Goal: Information Seeking & Learning: Learn about a topic

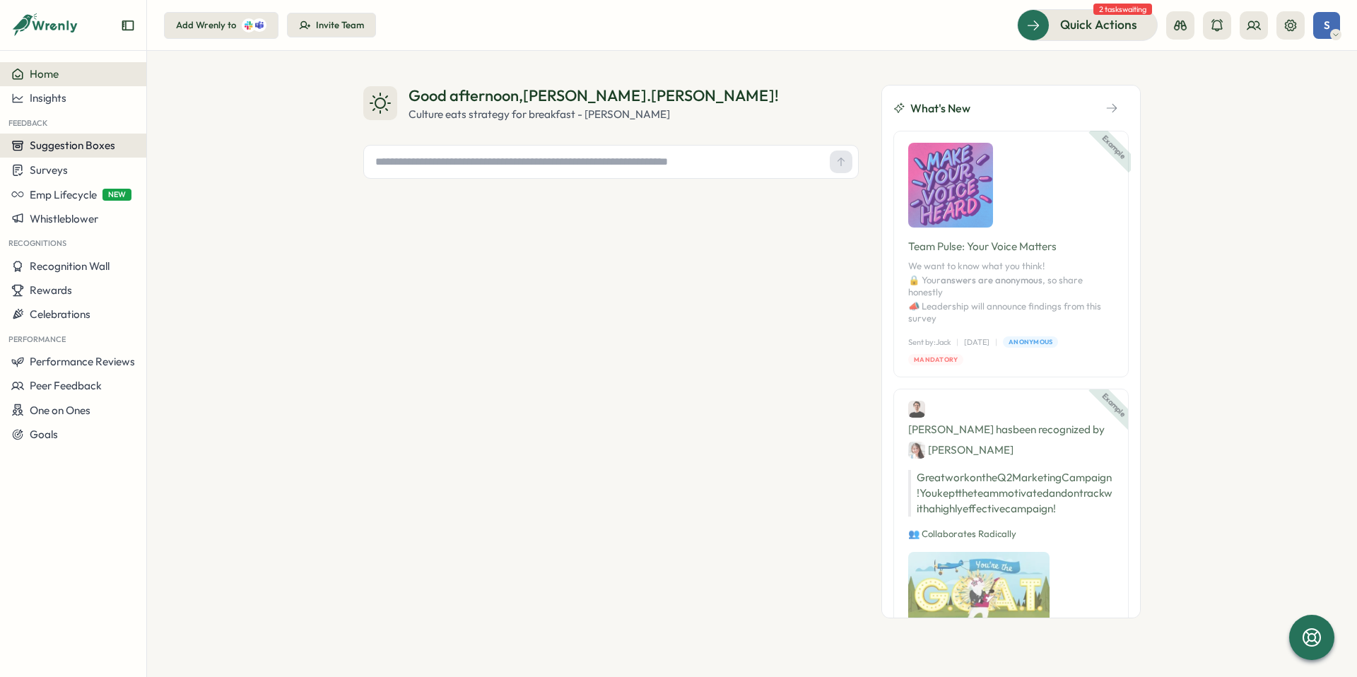
click at [64, 146] on span "Suggestion Boxes" at bounding box center [73, 145] width 86 height 13
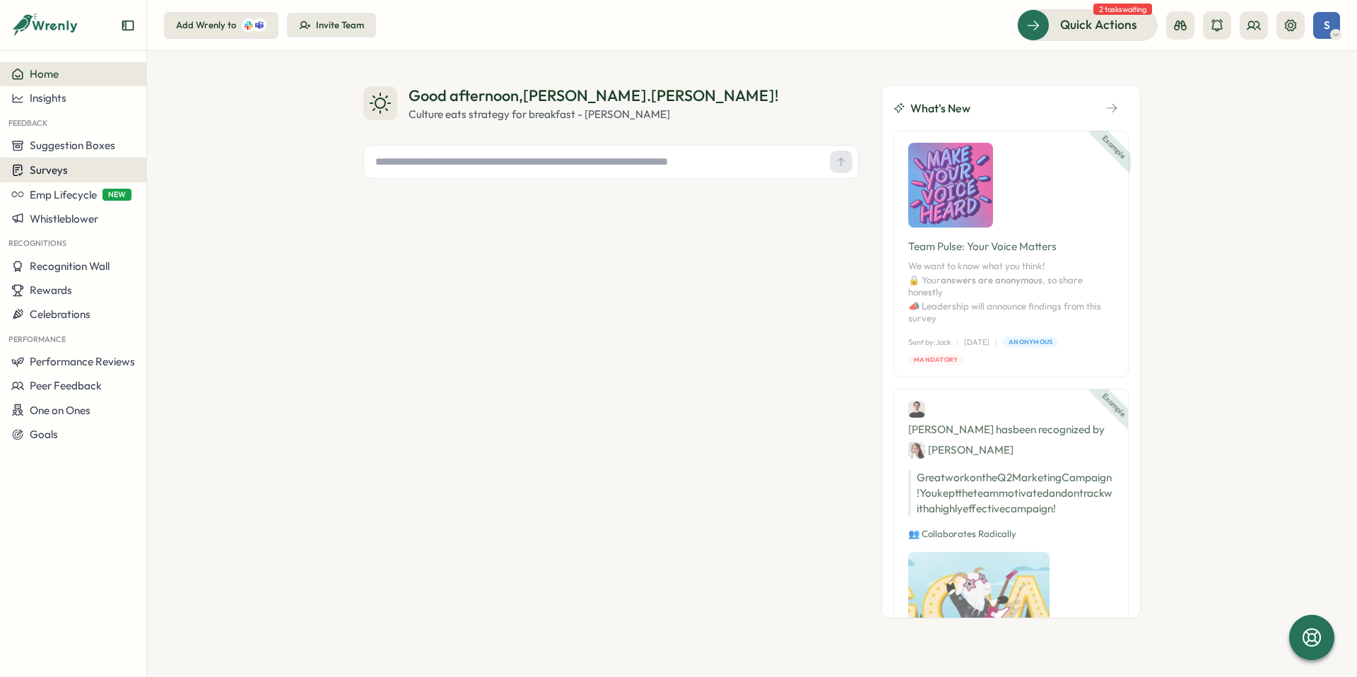
click at [58, 177] on button "Surveys" at bounding box center [73, 170] width 146 height 25
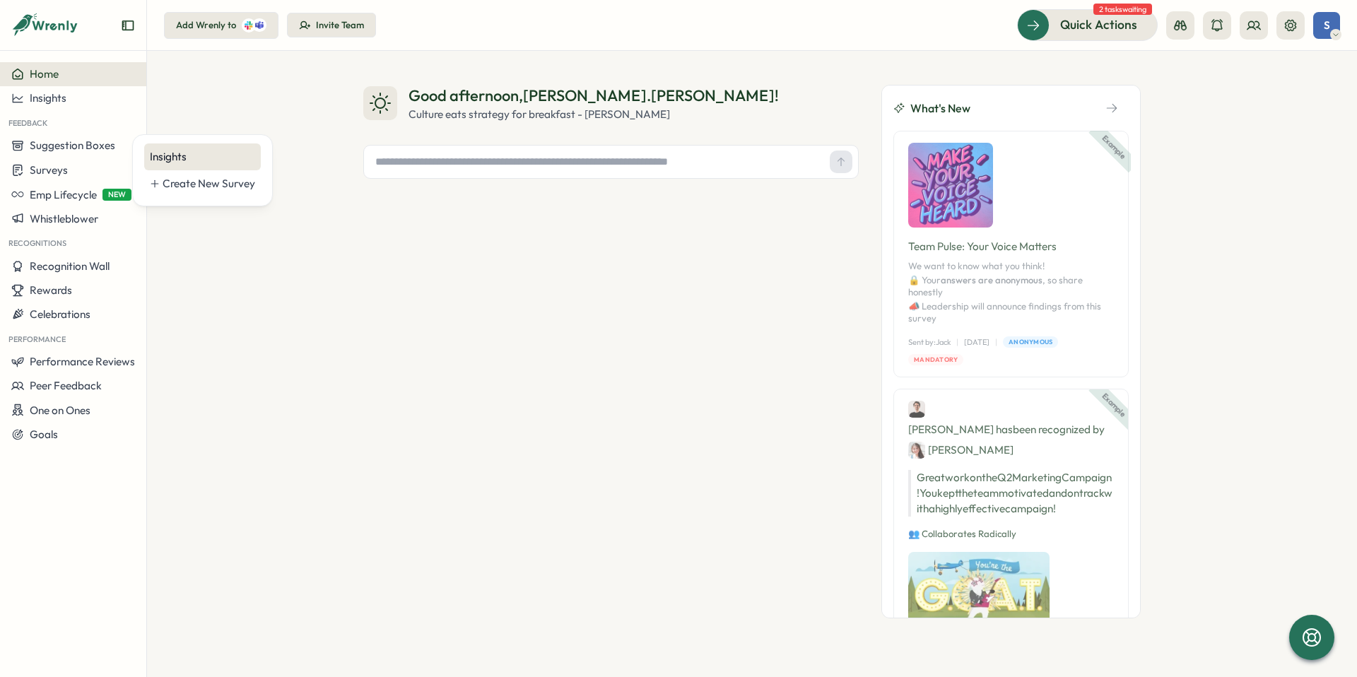
click at [150, 158] on div "Insights" at bounding box center [202, 157] width 105 height 16
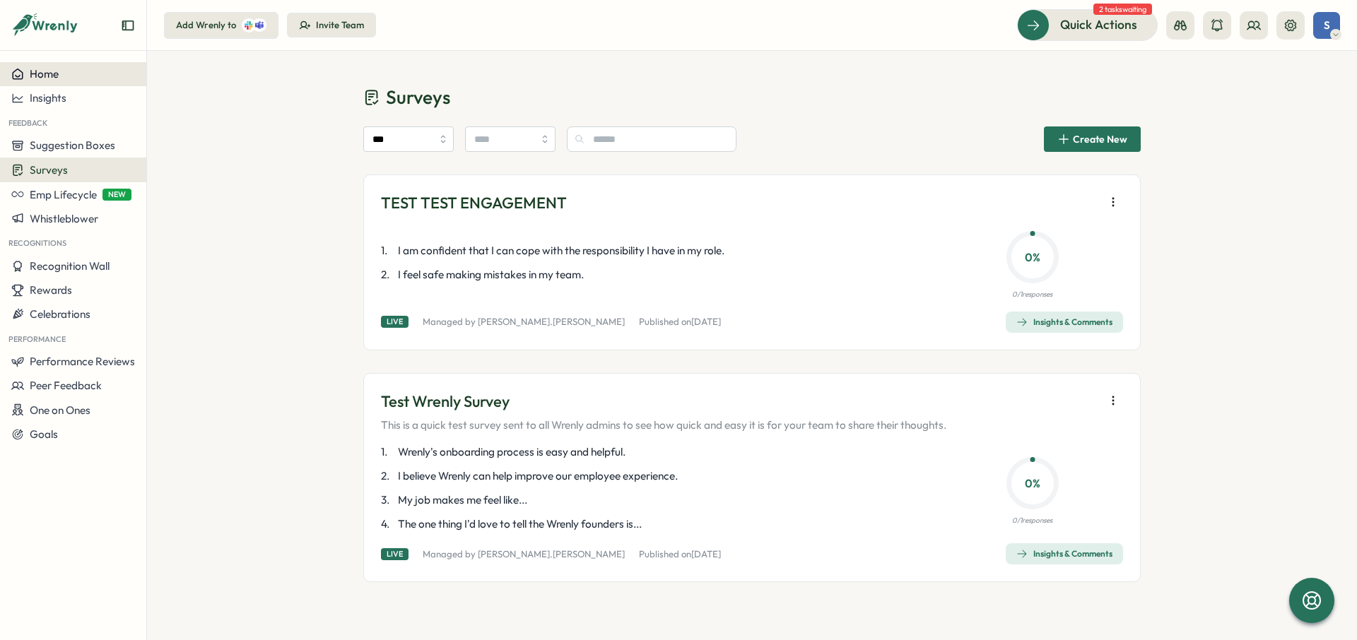
click at [43, 72] on span "Home" at bounding box center [44, 73] width 29 height 13
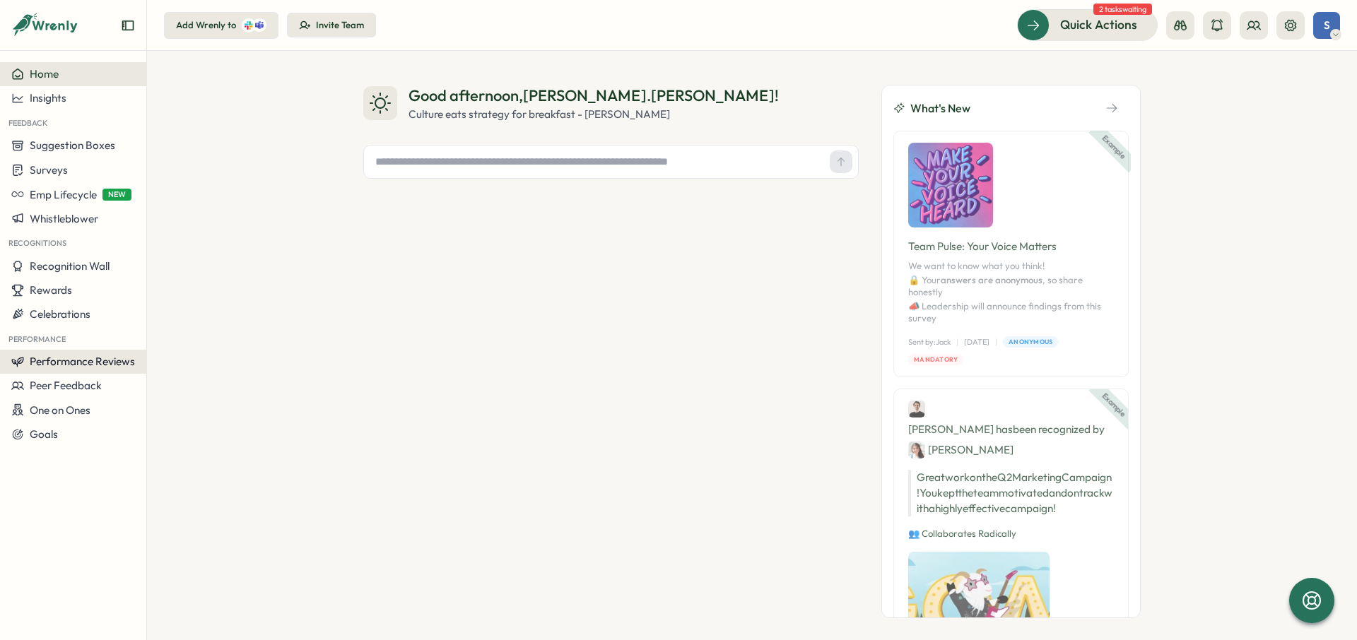
click at [86, 358] on span "Performance Reviews" at bounding box center [82, 361] width 105 height 13
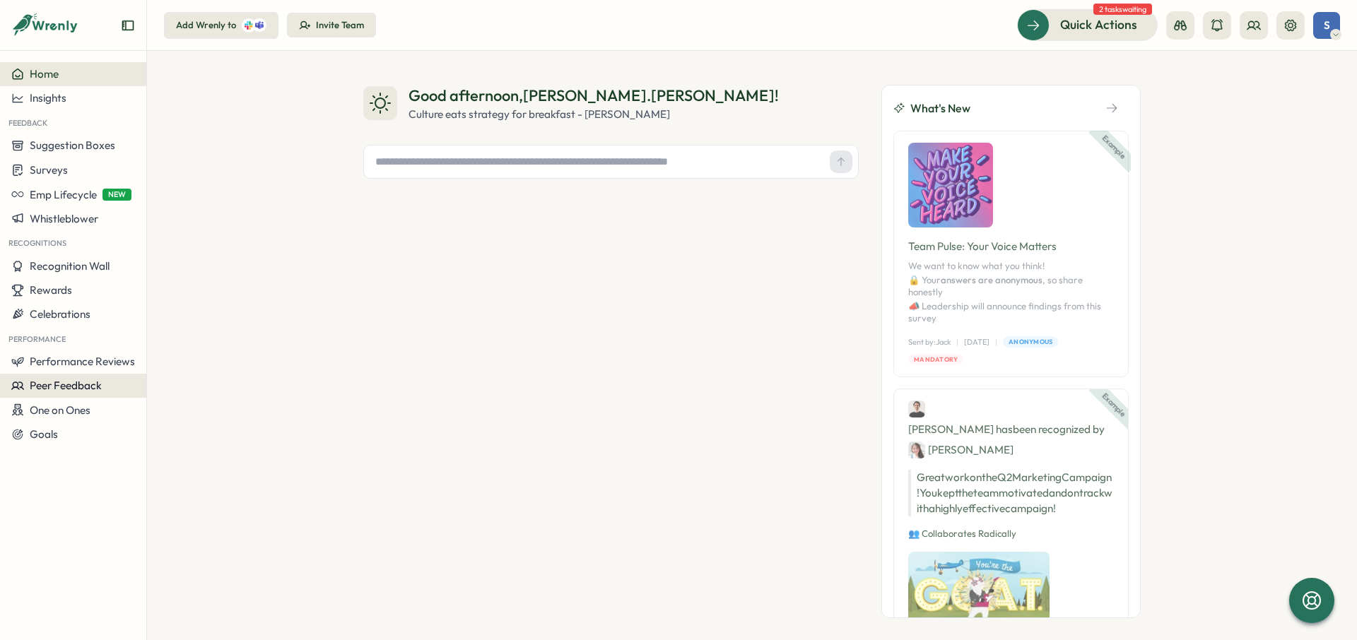
click at [89, 383] on span "Peer Feedback" at bounding box center [66, 385] width 72 height 13
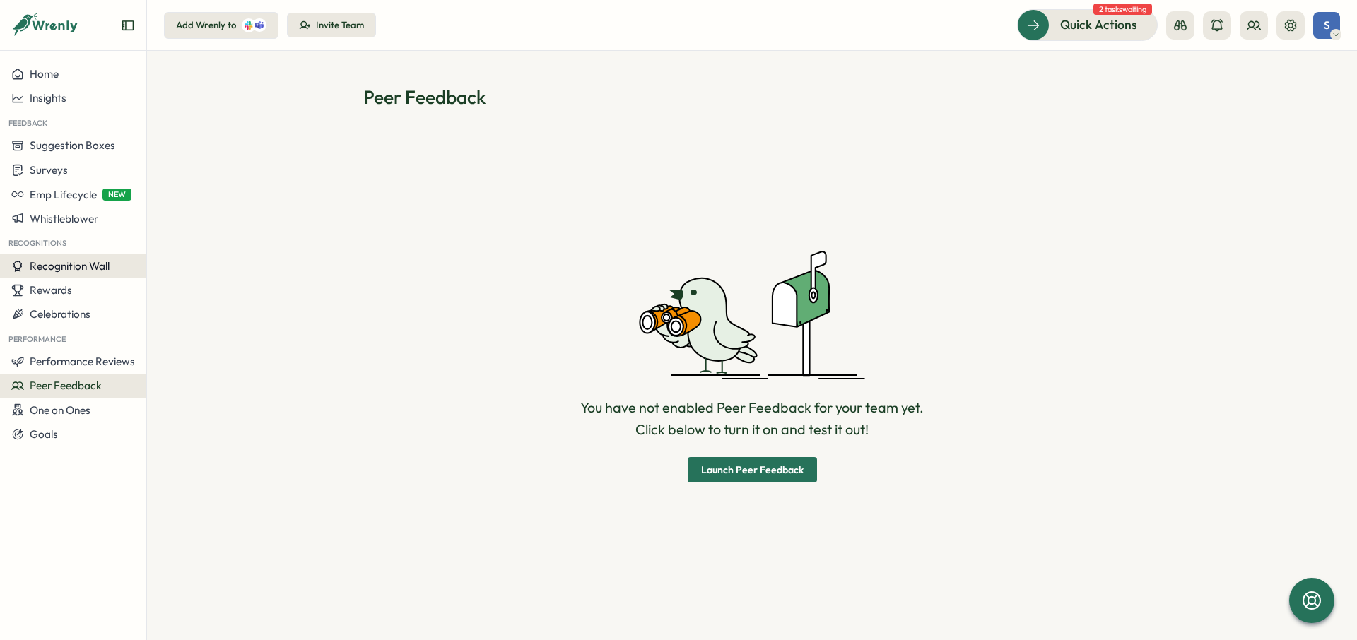
click at [88, 269] on span "Recognition Wall" at bounding box center [70, 265] width 80 height 13
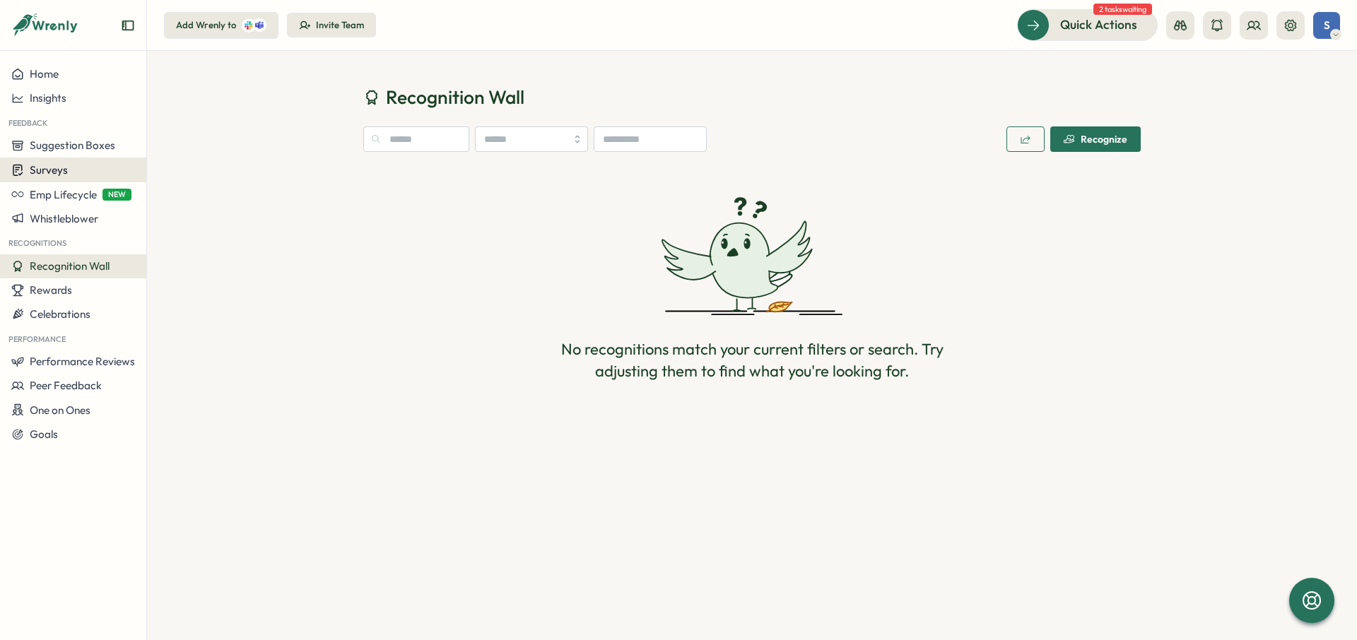
click at [50, 165] on span "Surveys" at bounding box center [49, 169] width 38 height 13
click at [185, 185] on div "Create New Survey" at bounding box center [209, 184] width 93 height 16
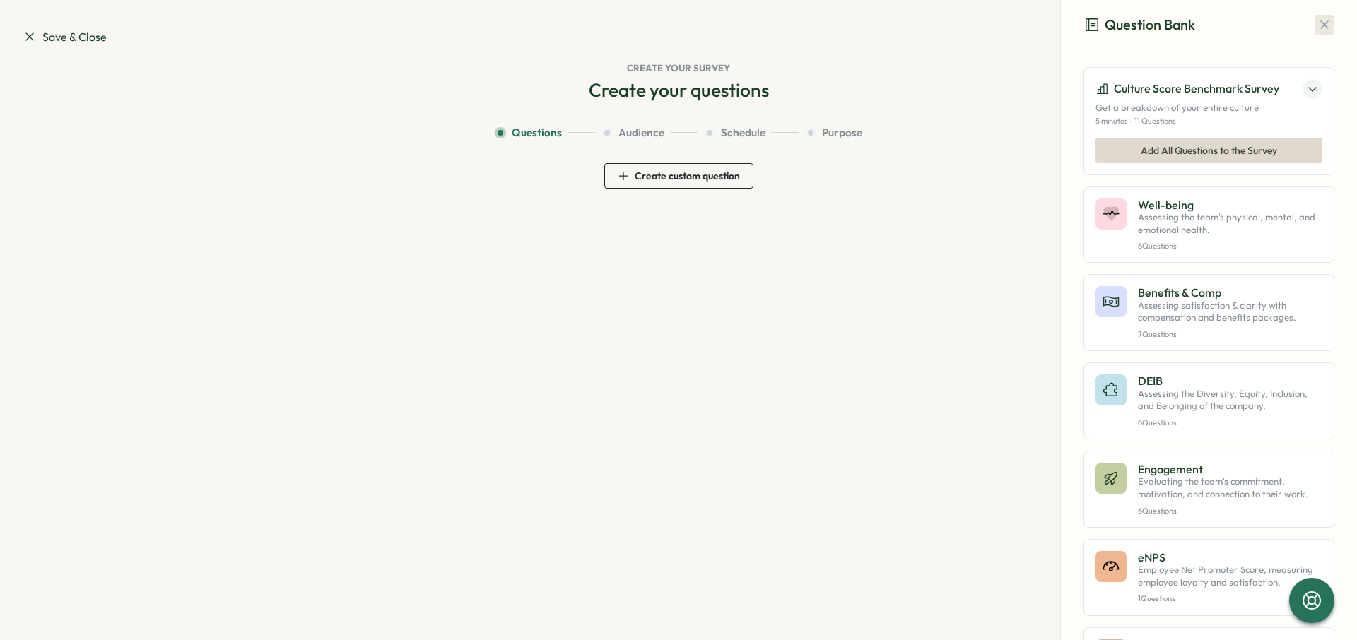
click at [1321, 26] on icon "button" at bounding box center [1325, 25] width 8 height 8
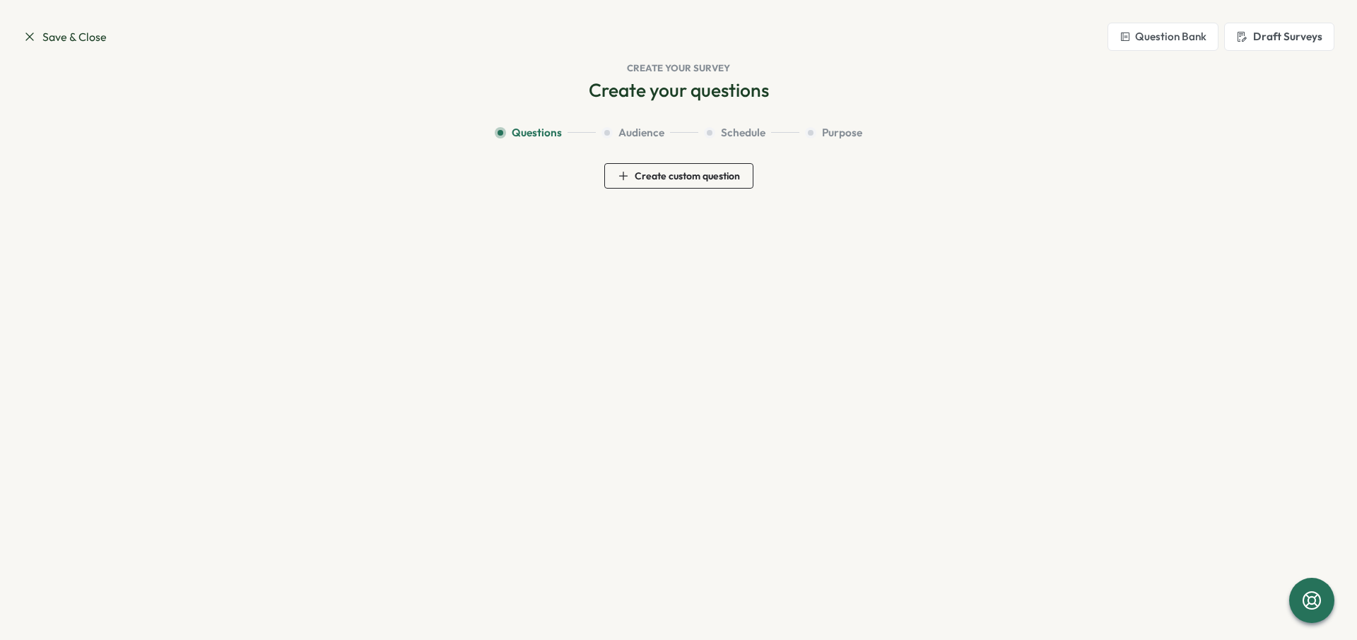
click at [64, 37] on span "Save & Close" at bounding box center [65, 37] width 84 height 18
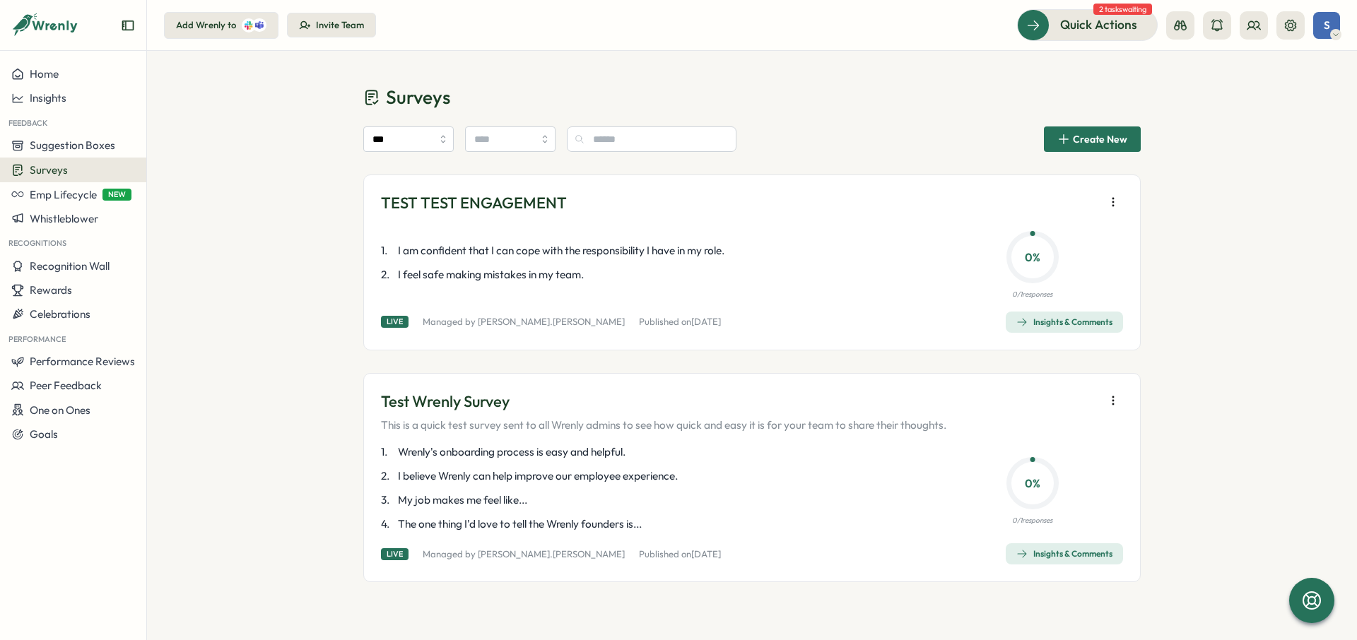
click at [1120, 143] on span "Create New" at bounding box center [1100, 139] width 54 height 10
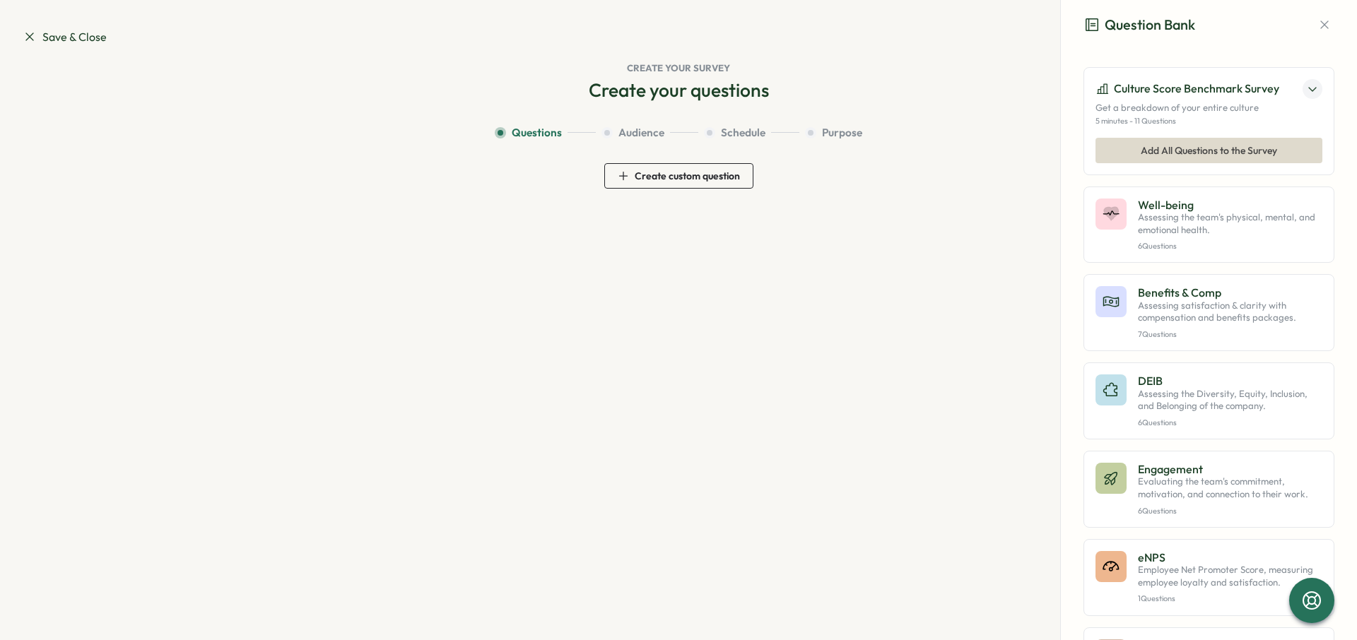
click at [1218, 132] on div "Culture Score Benchmark Survey Get a breakdown of your entire culture 5 minutes…" at bounding box center [1209, 121] width 251 height 108
click at [1207, 156] on span "Add All Questions to the Survey" at bounding box center [1209, 151] width 136 height 24
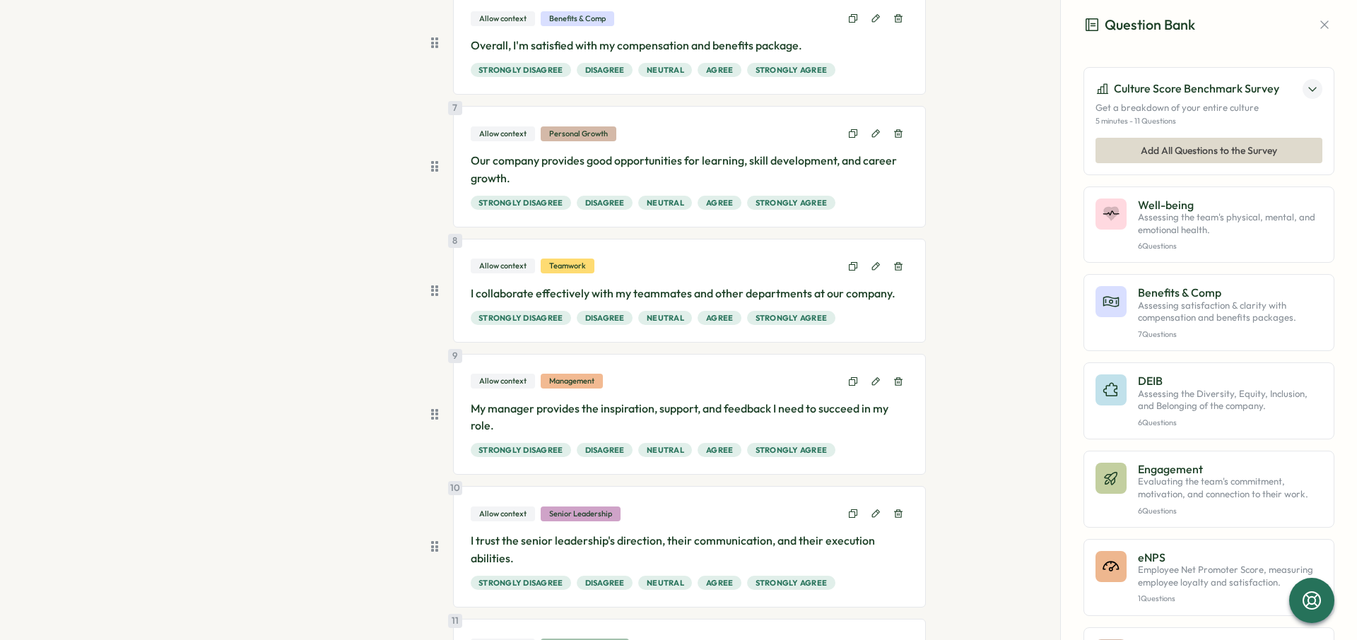
scroll to position [967, 0]
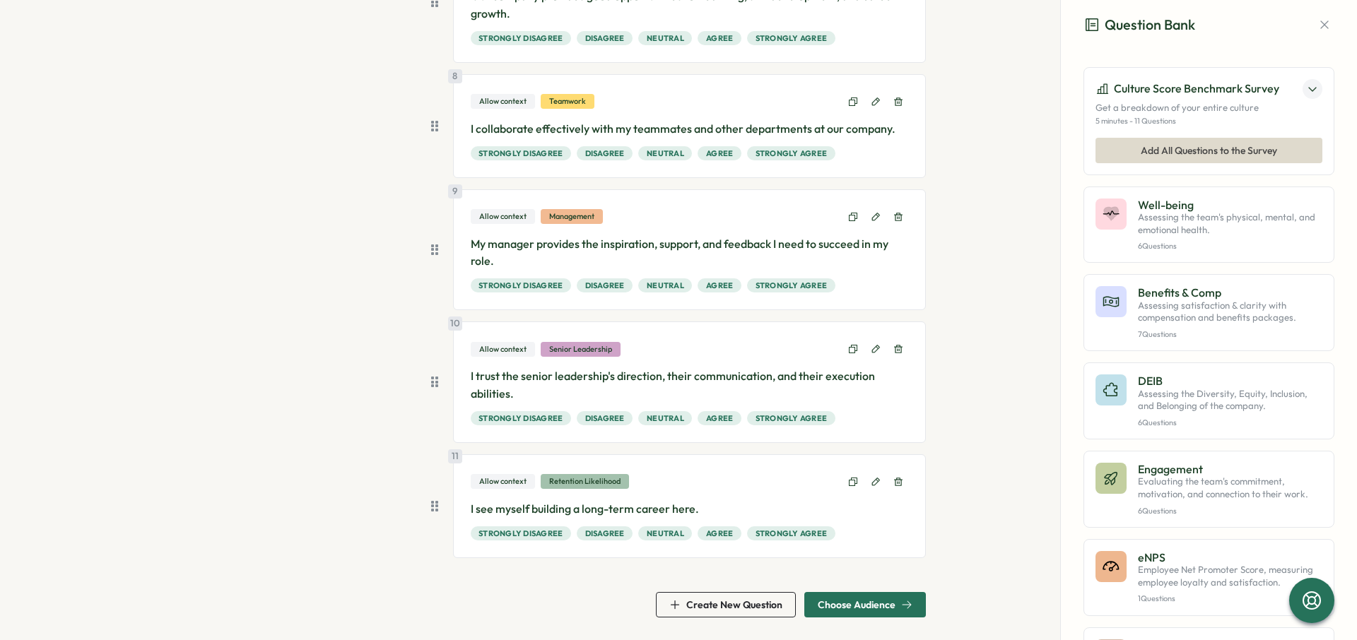
click at [886, 598] on span "Choose Audience" at bounding box center [865, 605] width 95 height 24
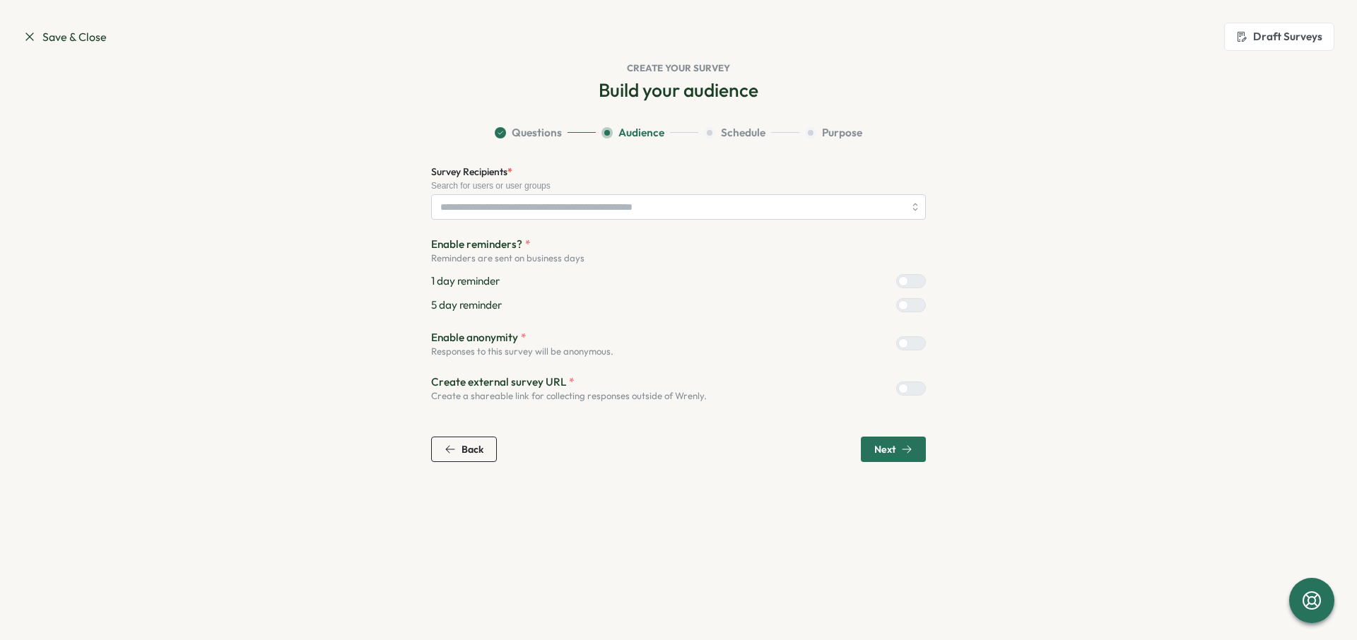
scroll to position [0, 0]
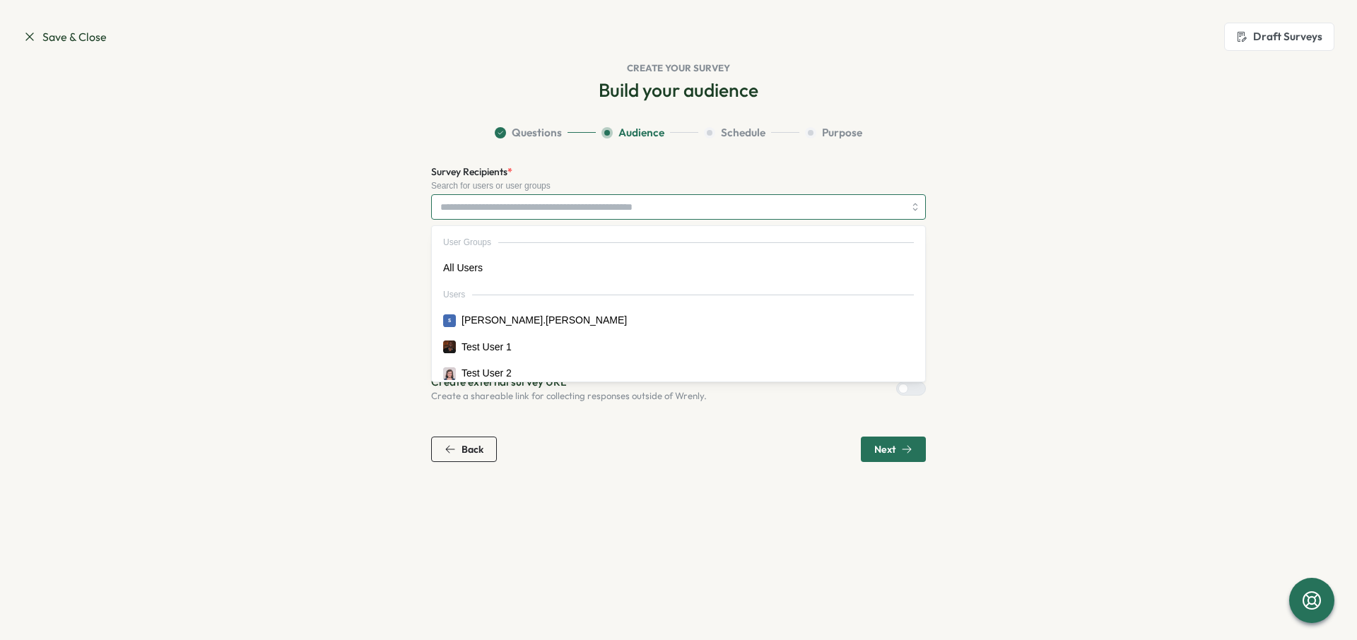
click at [632, 197] on input "Survey Recipients *" at bounding box center [672, 207] width 464 height 24
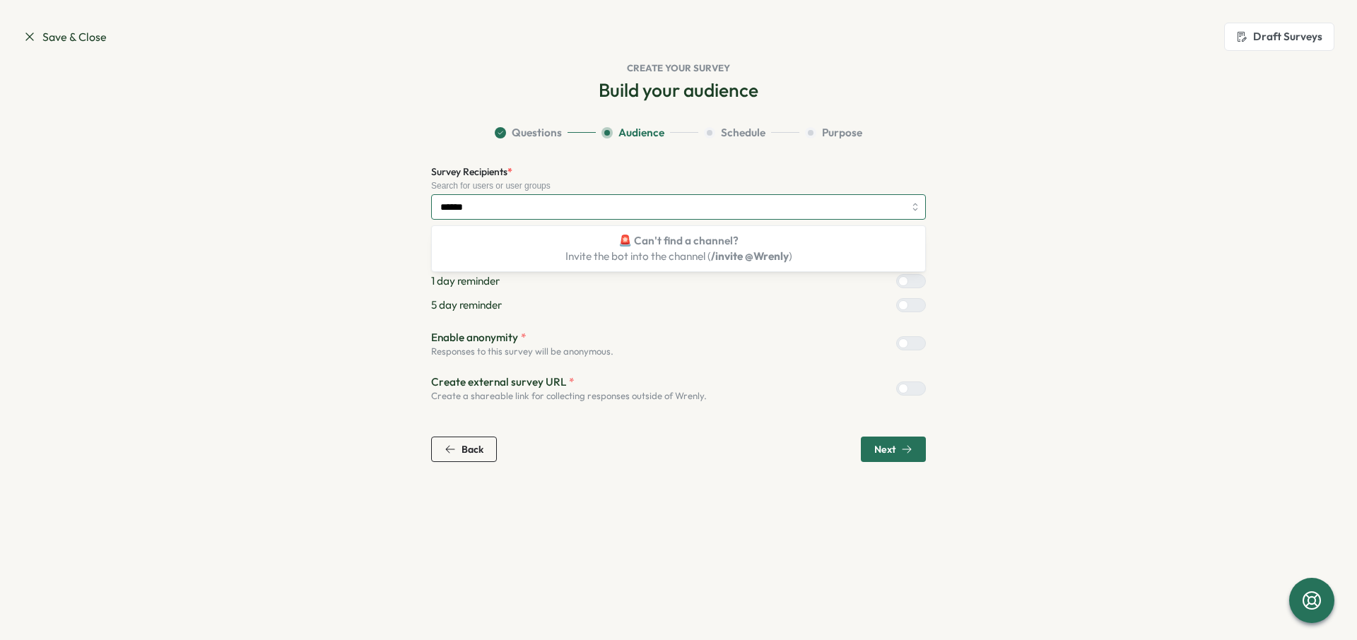
type input "******"
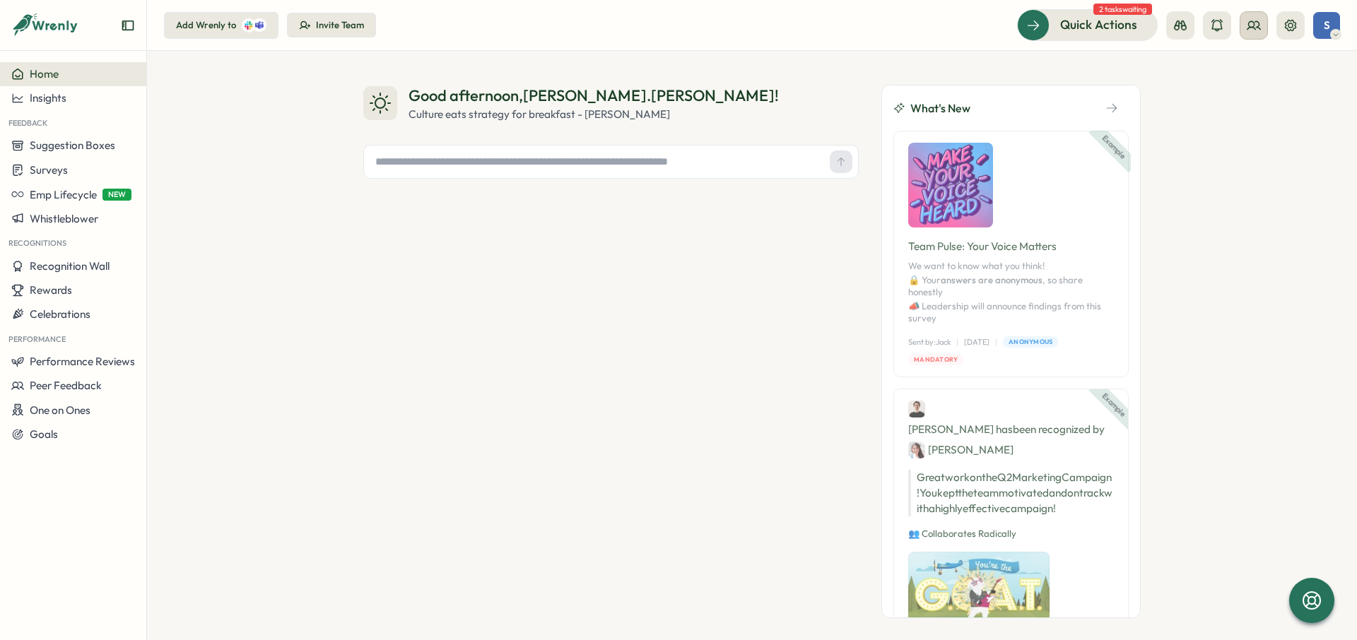
click at [1258, 26] on icon at bounding box center [1254, 25] width 13 height 8
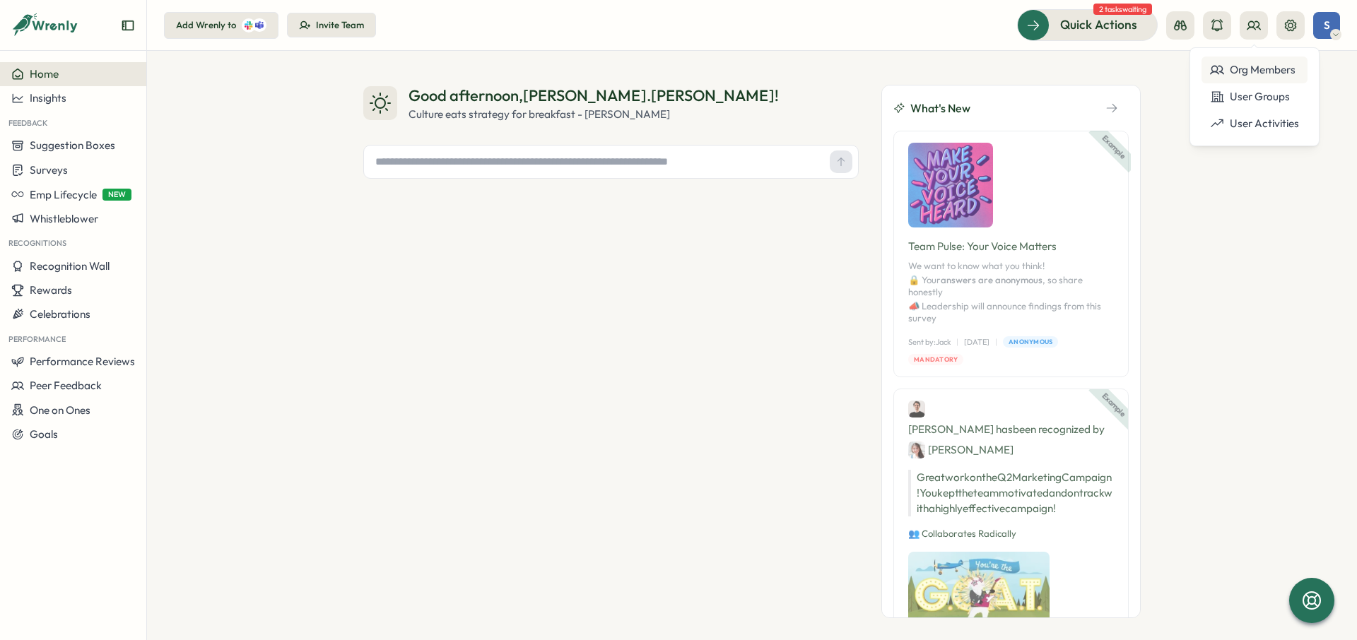
click at [1261, 69] on div "Org Members" at bounding box center [1254, 70] width 89 height 16
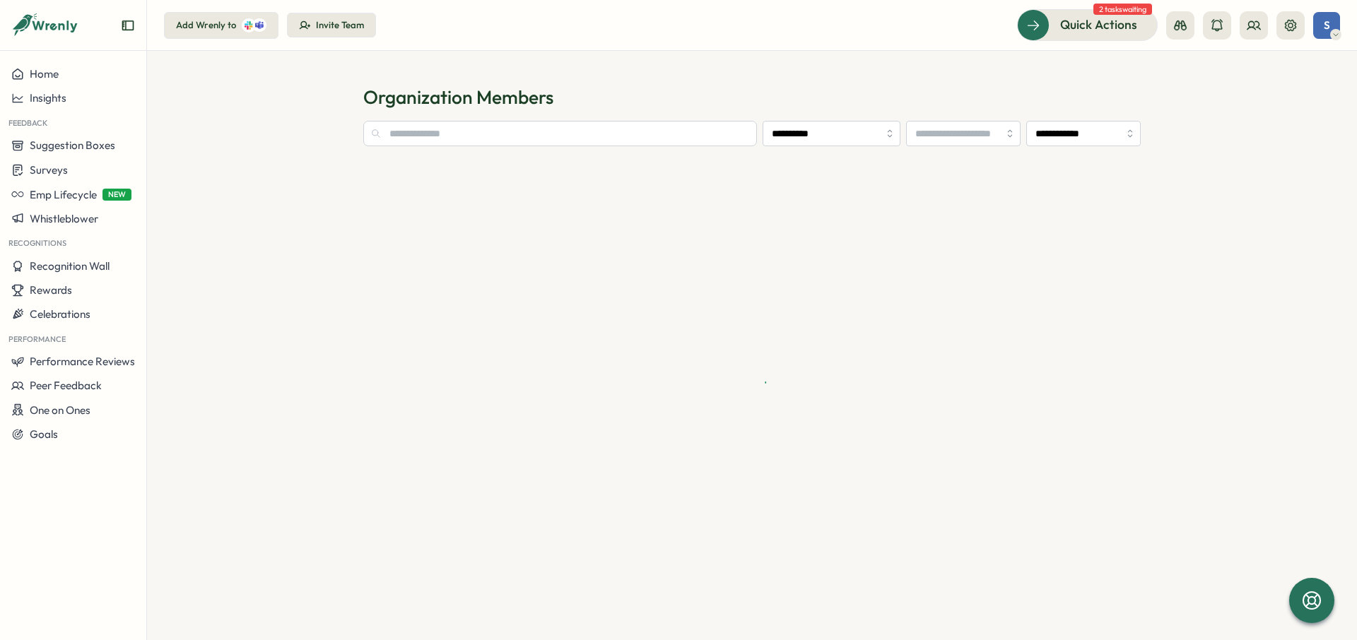
type input "**********"
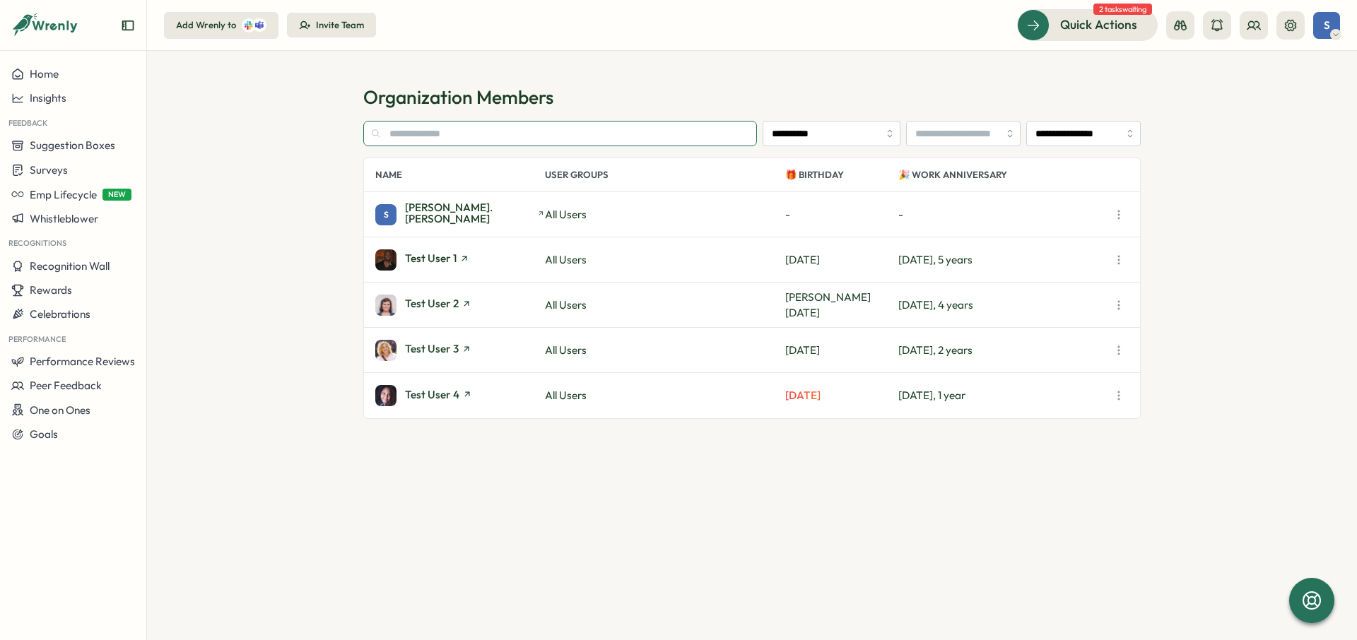
click at [548, 141] on input "text" at bounding box center [560, 133] width 394 height 25
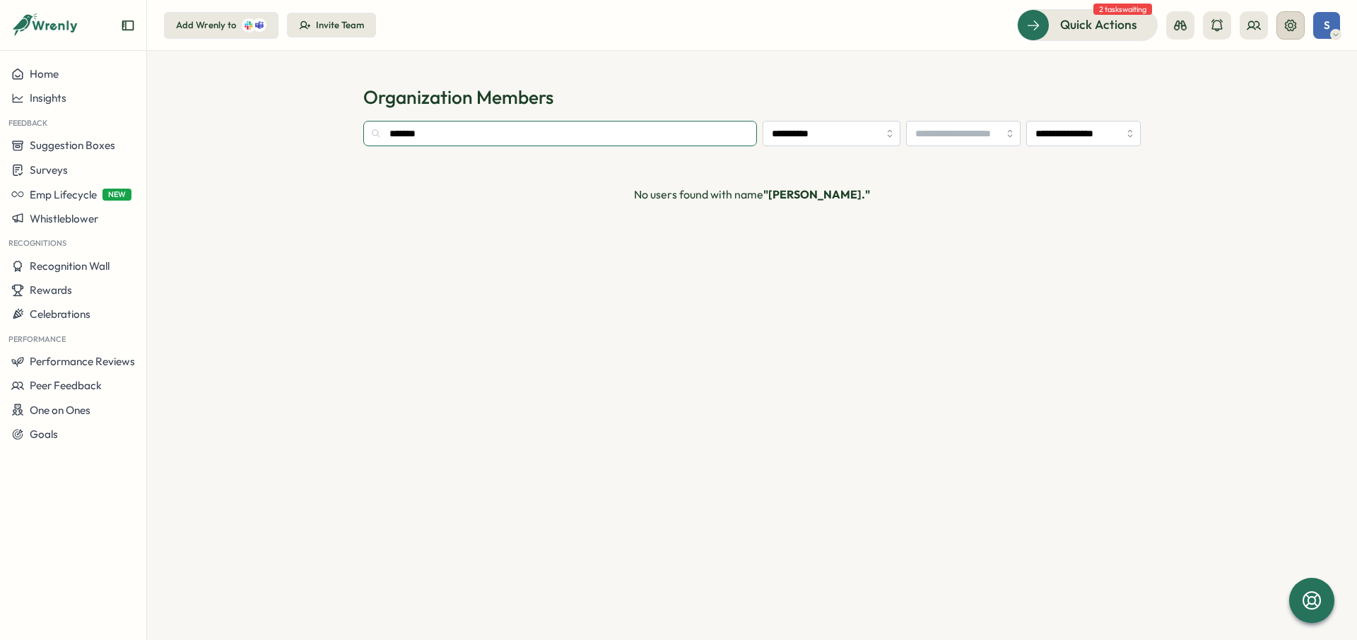
type input "*******"
click at [1292, 33] on button at bounding box center [1291, 25] width 28 height 28
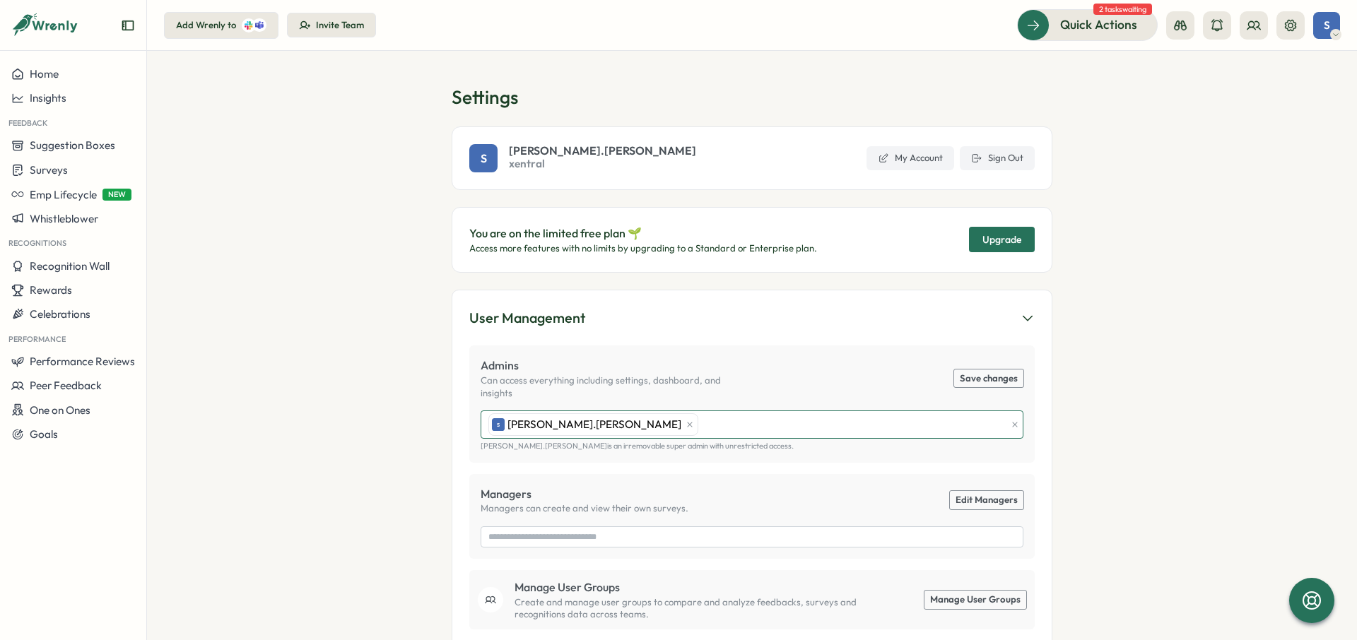
click at [706, 420] on div "S sarah.sohnle" at bounding box center [745, 424] width 521 height 27
type input "**********"
drag, startPoint x: 690, startPoint y: 414, endPoint x: 615, endPoint y: 417, distance: 75.0
click at [615, 417] on div "**********" at bounding box center [745, 424] width 521 height 27
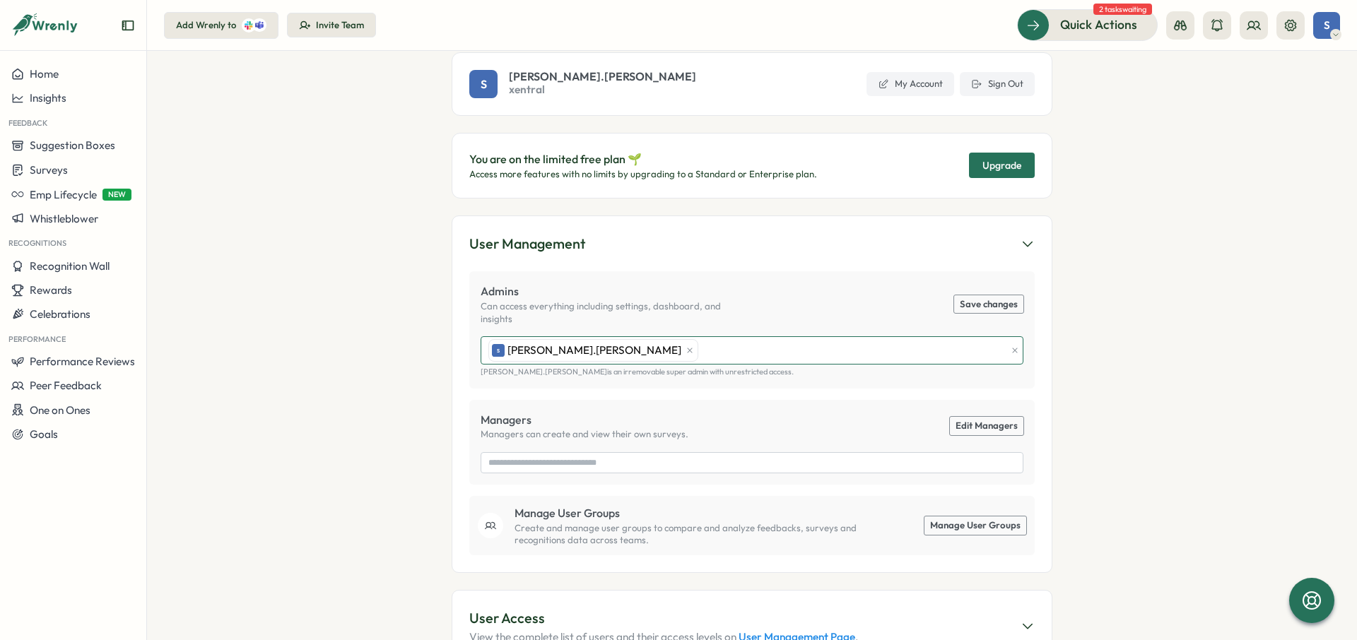
scroll to position [61, 0]
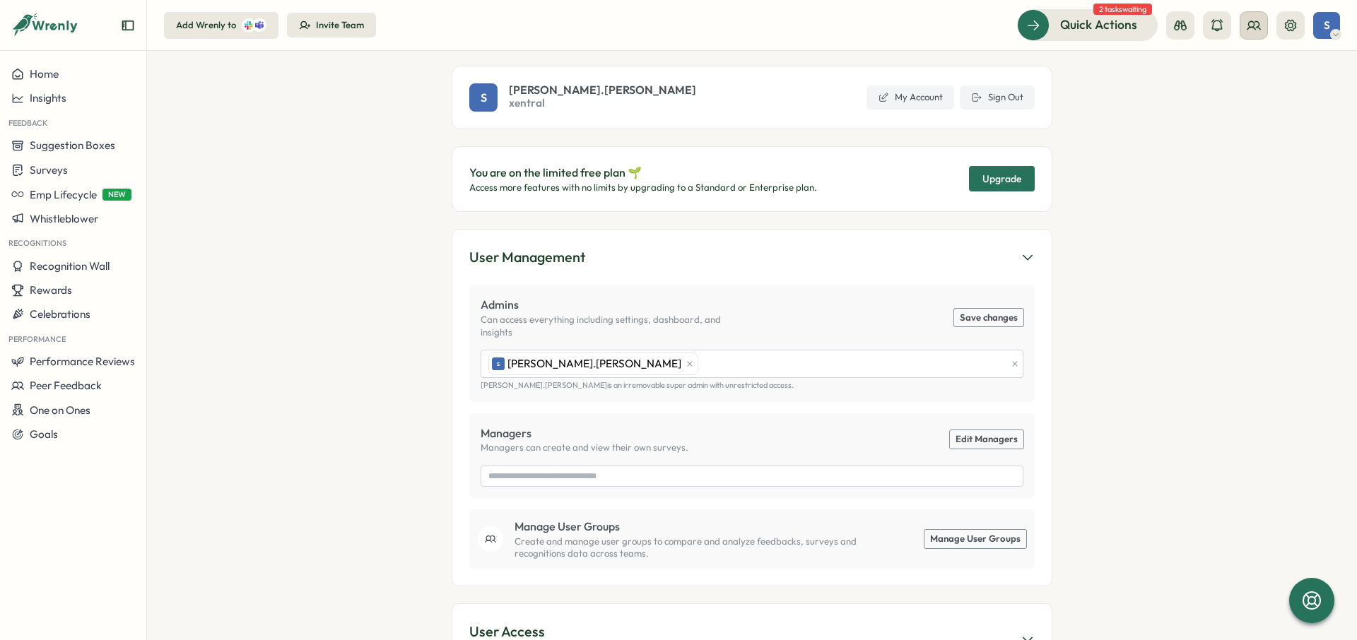
click at [1259, 21] on icon at bounding box center [1254, 25] width 14 height 14
click at [1258, 66] on div "Org Members" at bounding box center [1254, 70] width 89 height 16
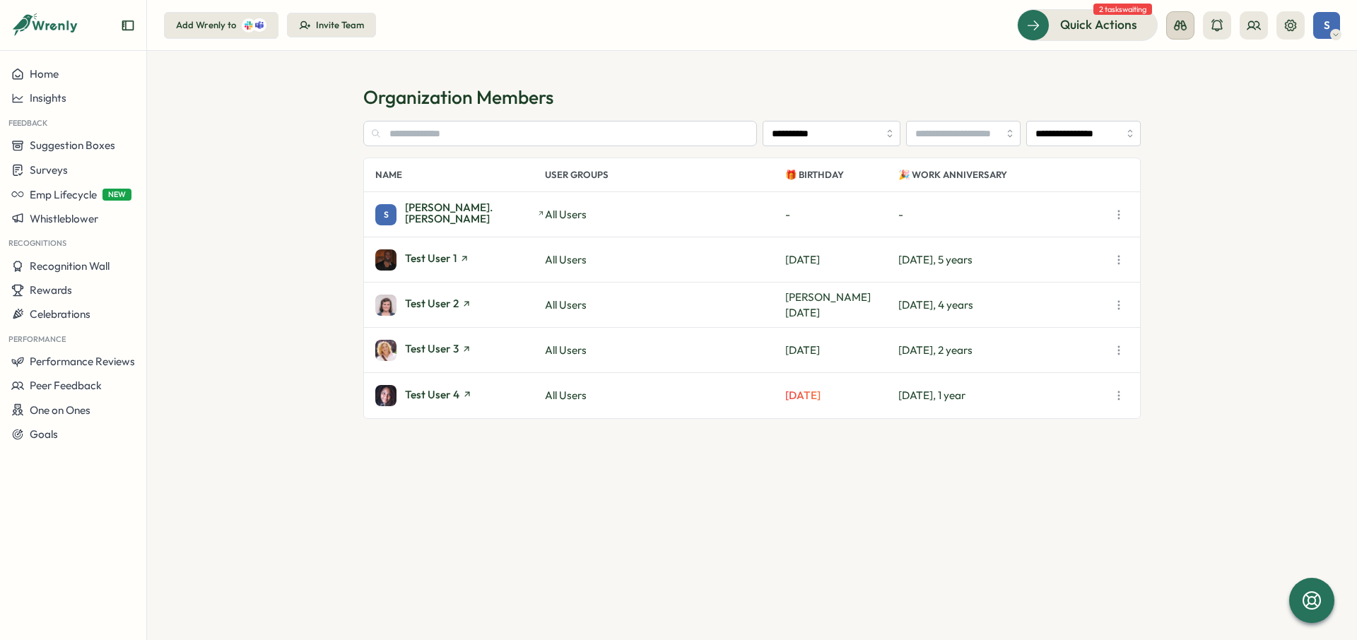
click at [1178, 29] on icon at bounding box center [1180, 26] width 13 height 10
click at [1205, 105] on div "Manager View" at bounding box center [1181, 100] width 96 height 16
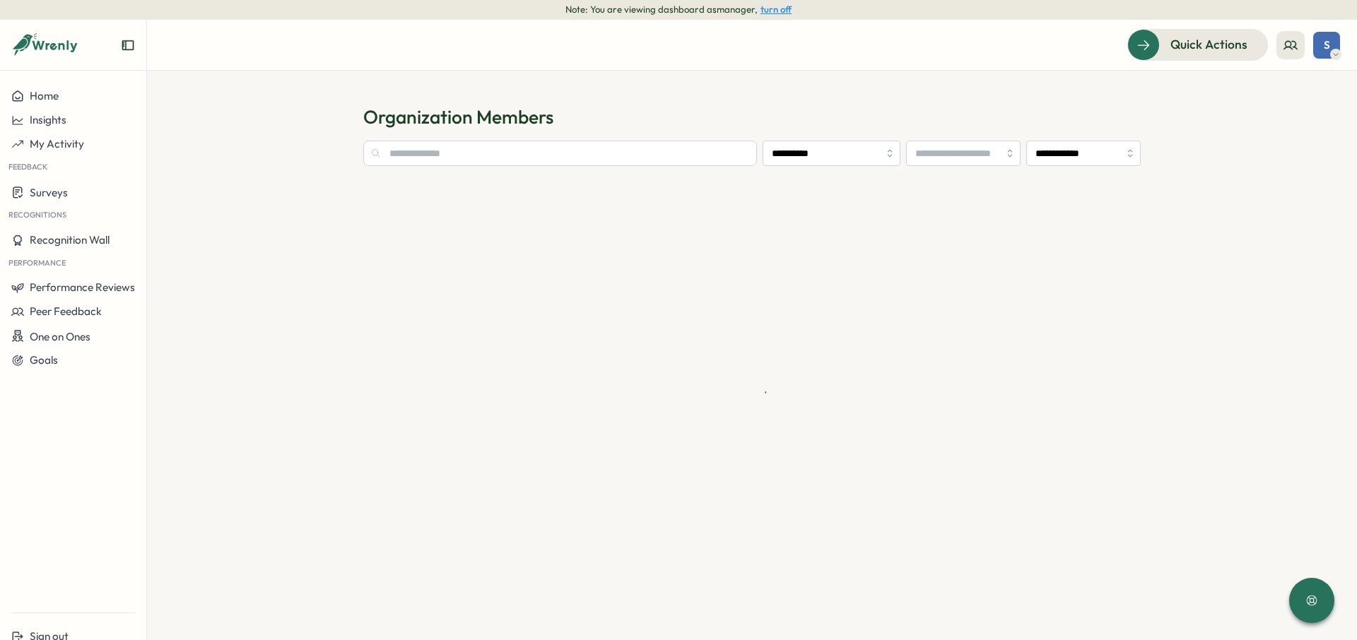
type input "**********"
click at [59, 247] on button "Recognition Wall" at bounding box center [73, 238] width 146 height 24
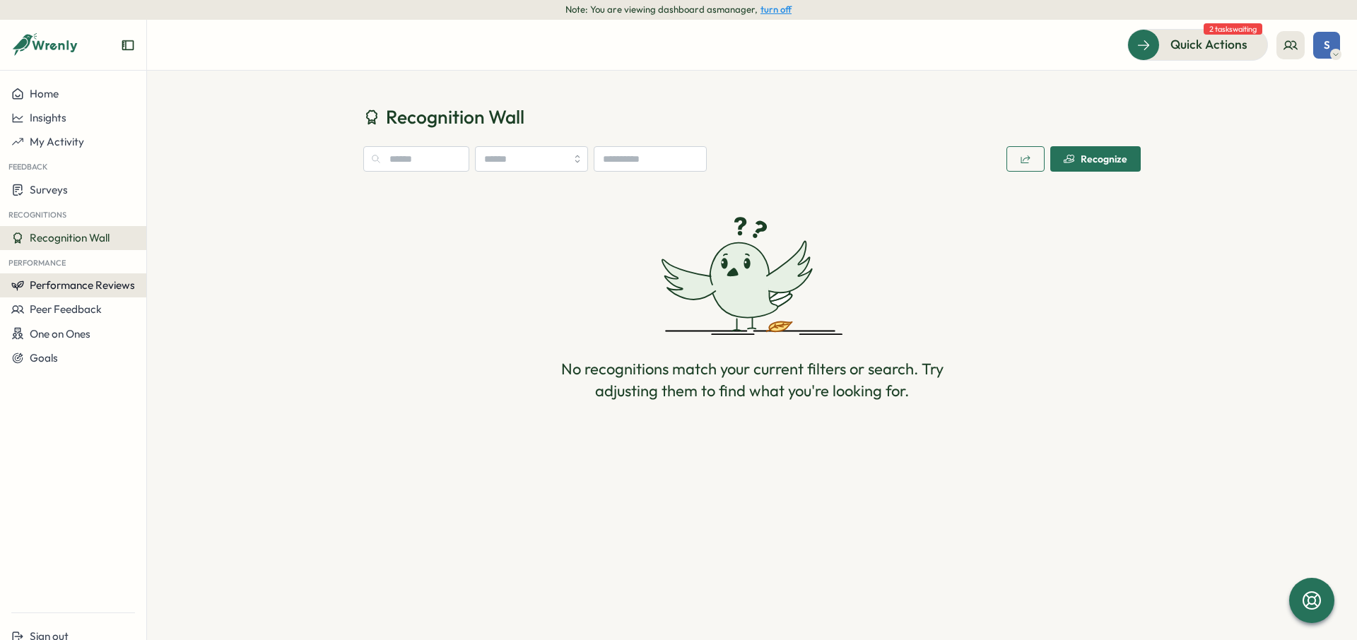
click at [60, 285] on span "Performance Reviews" at bounding box center [82, 285] width 105 height 13
click at [153, 271] on div "Reviews" at bounding box center [170, 272] width 40 height 16
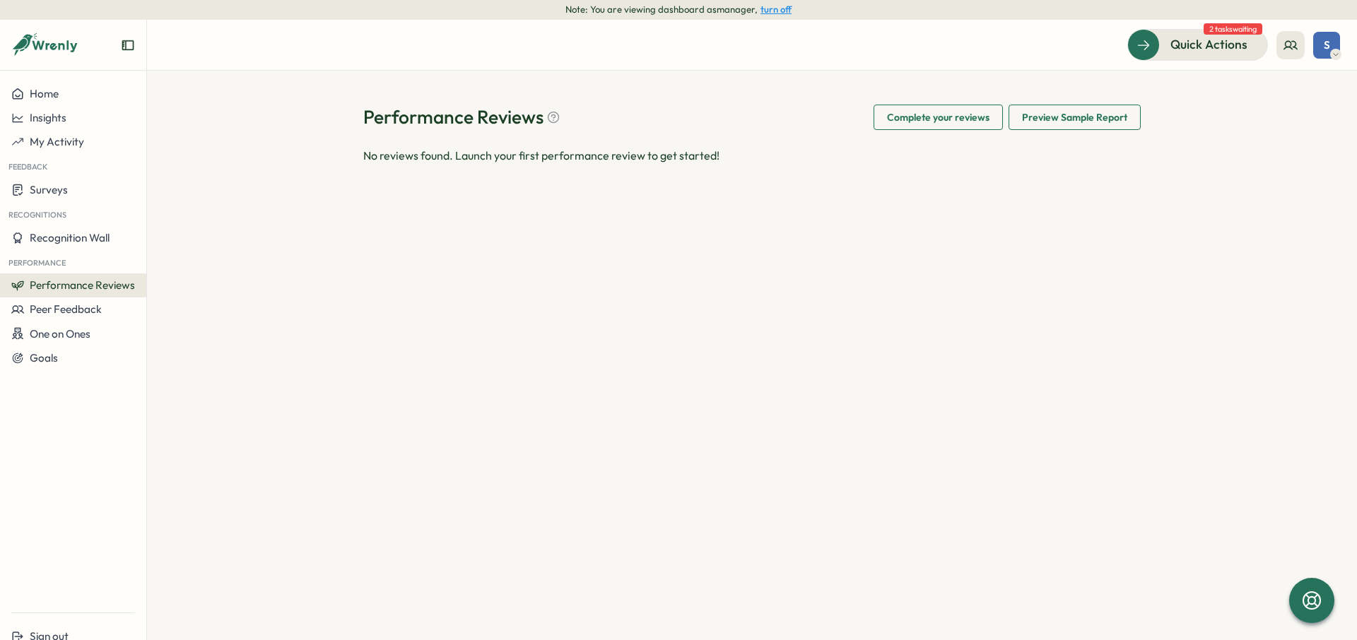
click at [1049, 122] on span "Preview Sample Report" at bounding box center [1074, 117] width 105 height 24
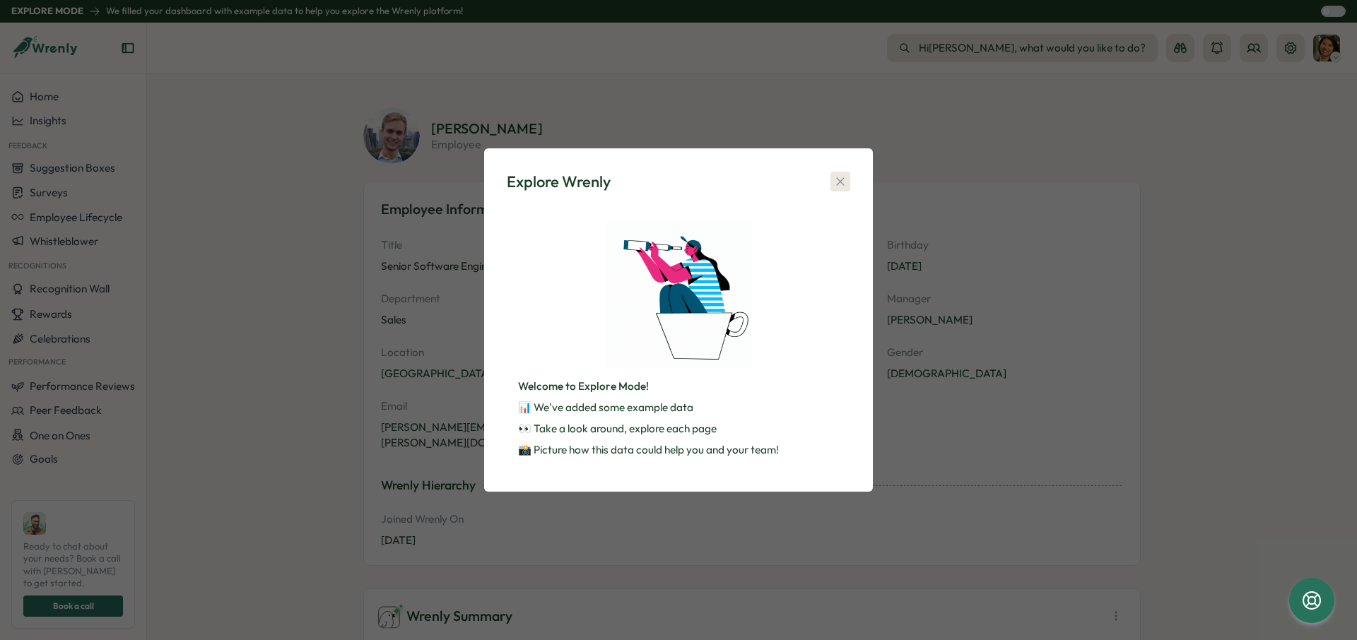
click at [831, 187] on button "button" at bounding box center [841, 182] width 20 height 20
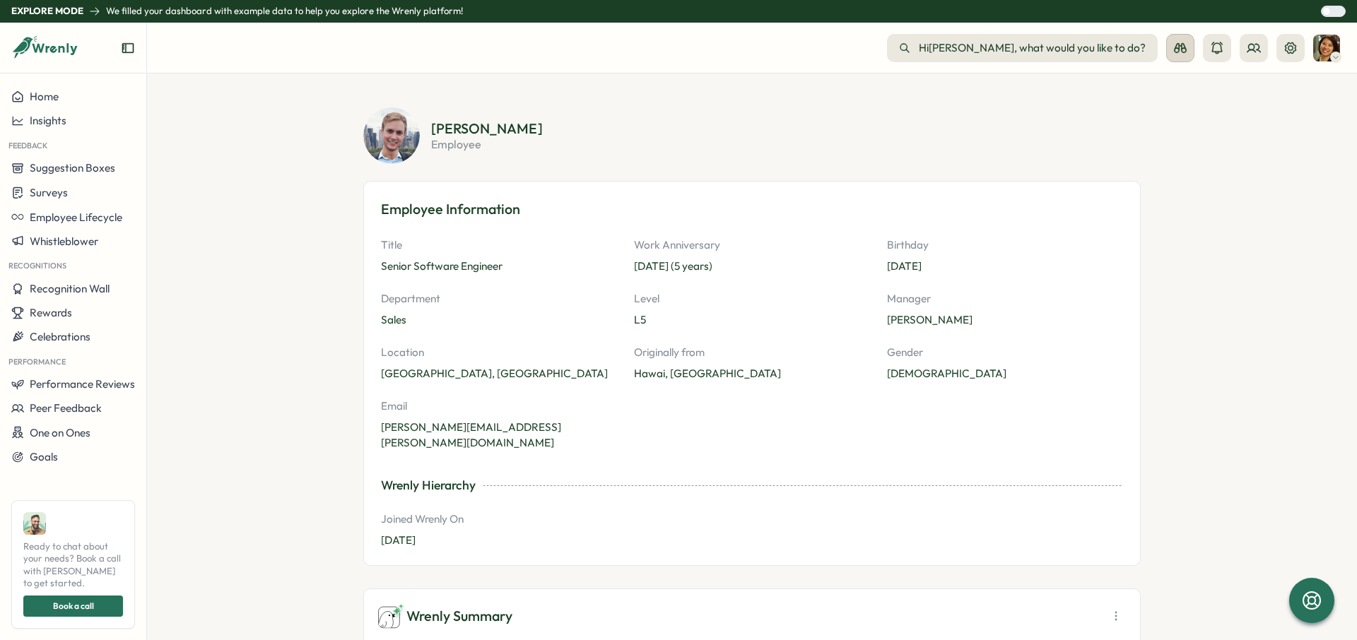
click at [1185, 49] on icon at bounding box center [1181, 48] width 14 height 14
click at [969, 141] on section "[PERSON_NAME] employee" at bounding box center [786, 136] width 710 height 28
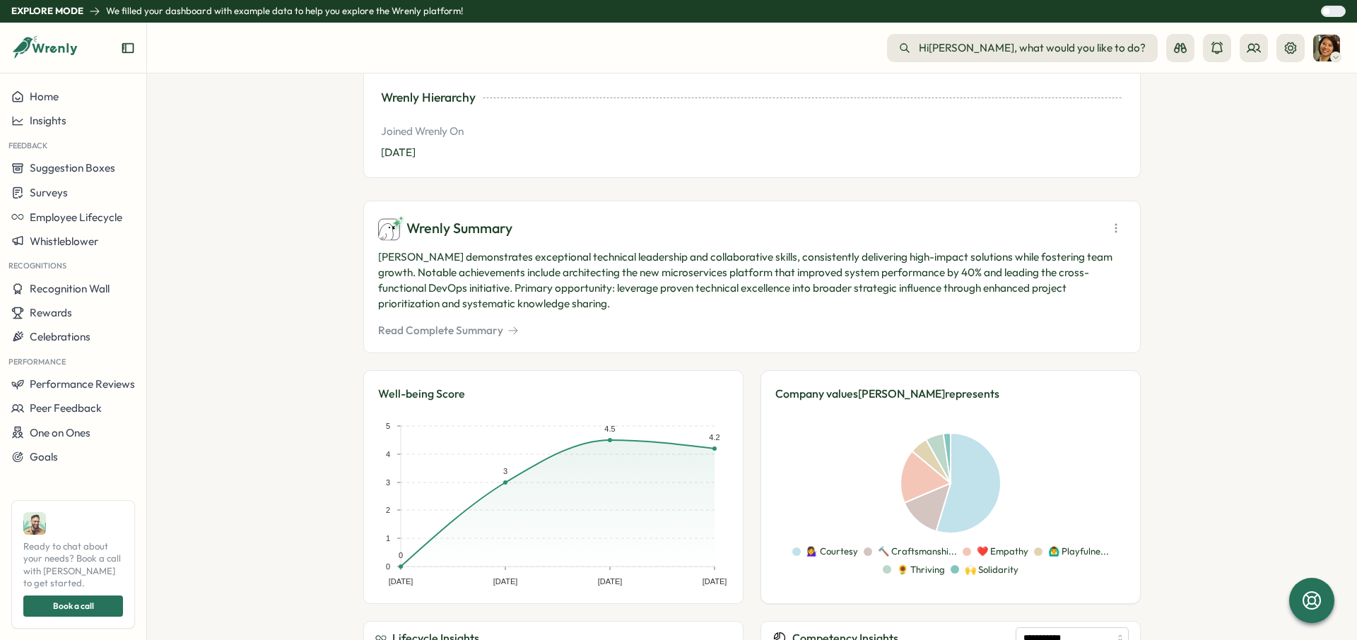
scroll to position [387, 0]
click at [472, 324] on button "Read Complete Summary" at bounding box center [448, 332] width 141 height 16
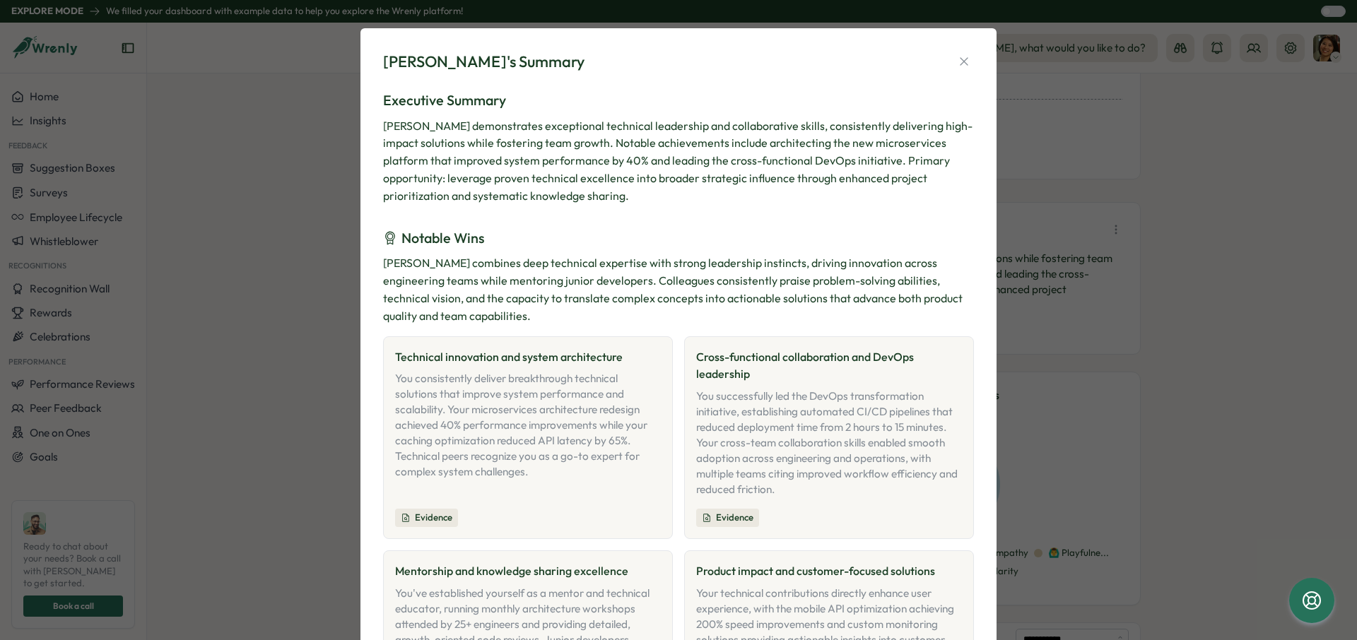
scroll to position [1, 0]
drag, startPoint x: 554, startPoint y: 121, endPoint x: 751, endPoint y: 128, distance: 198.1
click at [751, 128] on div "[PERSON_NAME] demonstrates exceptional technical leadership and collaborative s…" at bounding box center [678, 161] width 591 height 88
drag, startPoint x: 963, startPoint y: 59, endPoint x: 913, endPoint y: 391, distance: 335.3
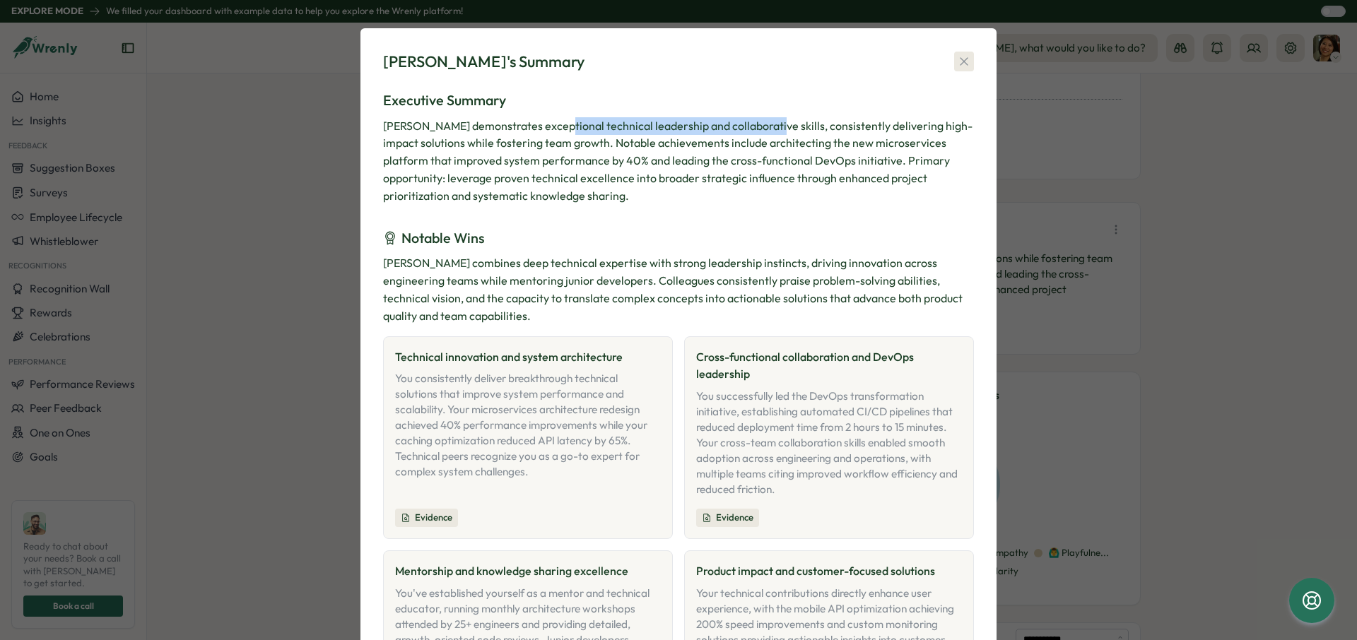
click at [963, 61] on icon "button" at bounding box center [964, 61] width 14 height 14
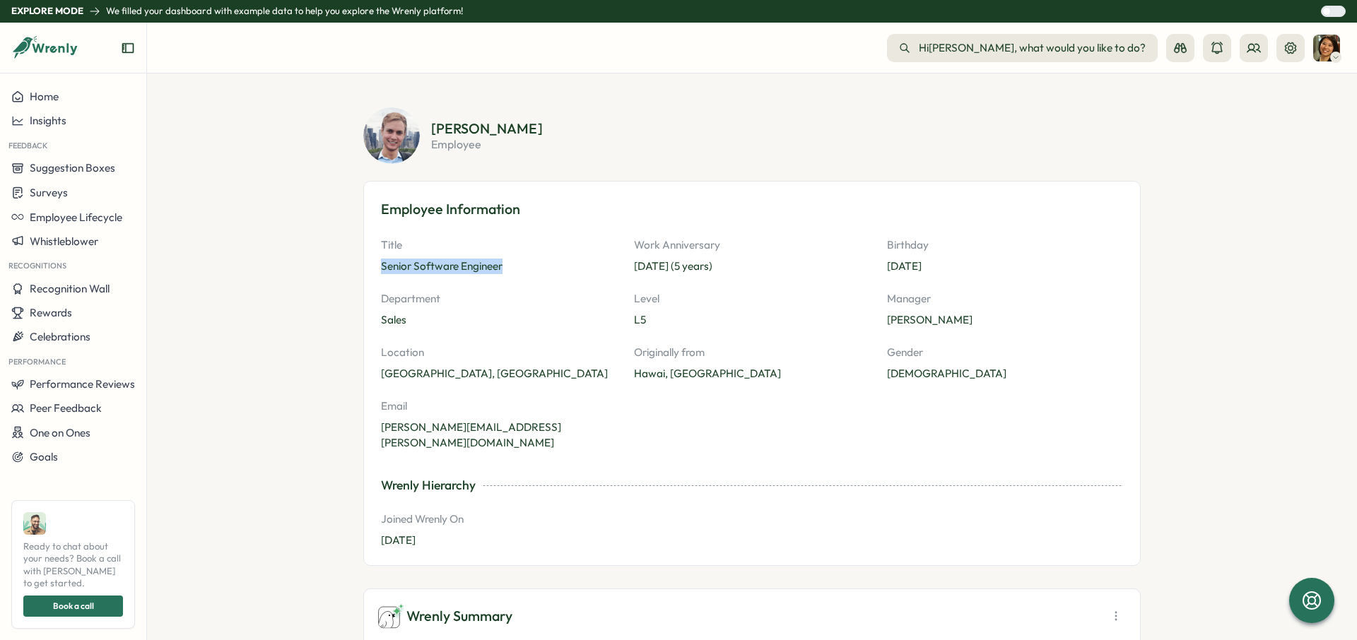
drag, startPoint x: 491, startPoint y: 265, endPoint x: 323, endPoint y: 255, distance: 167.8
click at [323, 255] on section "[PERSON_NAME] employee Employee Information Title Senior Software Engineer Work…" at bounding box center [752, 357] width 1210 height 567
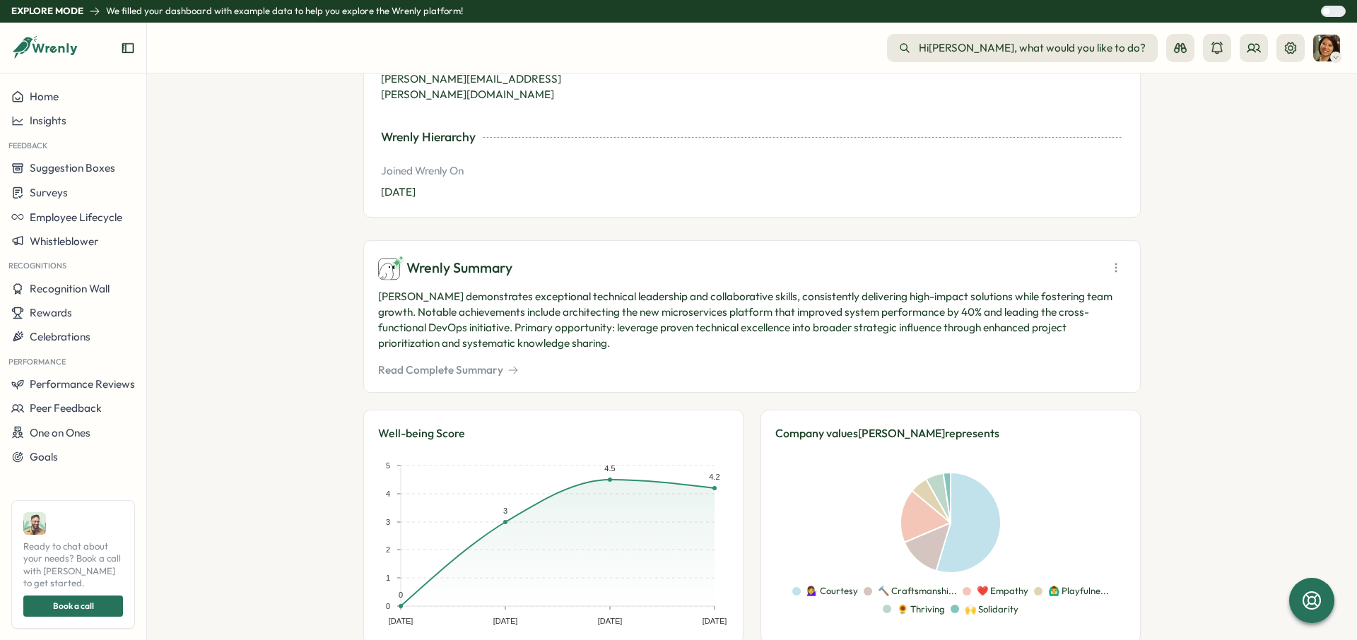
scroll to position [358, 0]
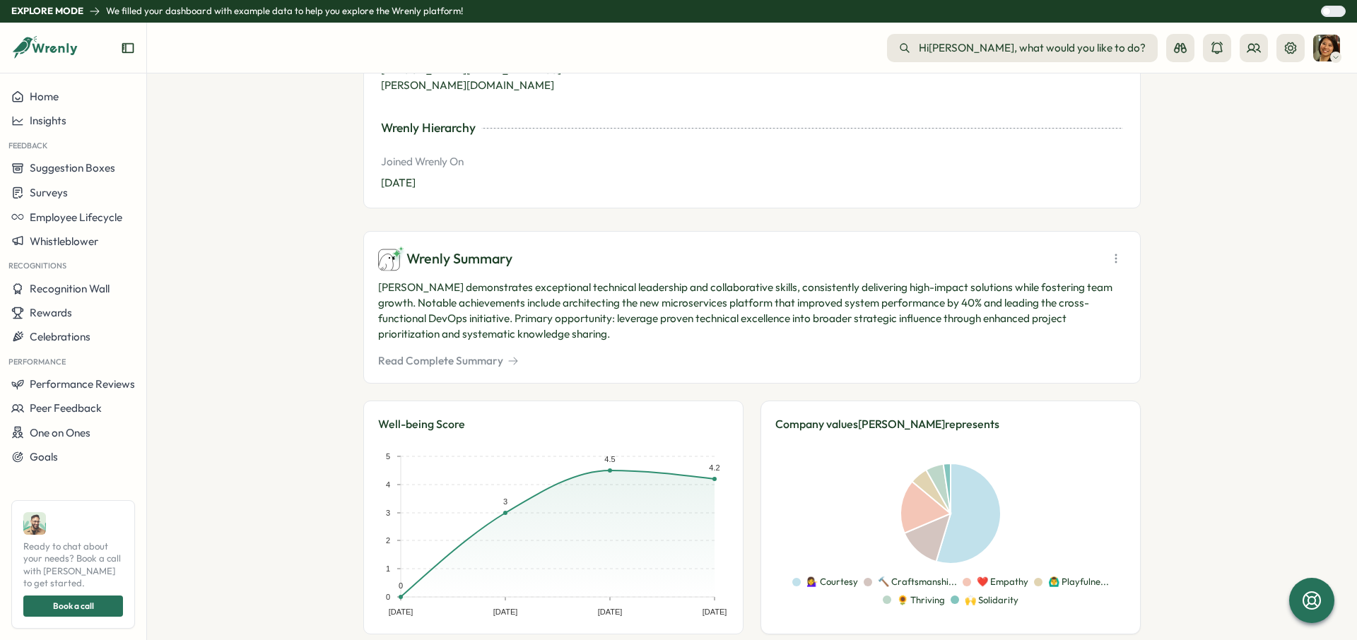
click at [472, 353] on button "Read Complete Summary" at bounding box center [448, 361] width 141 height 16
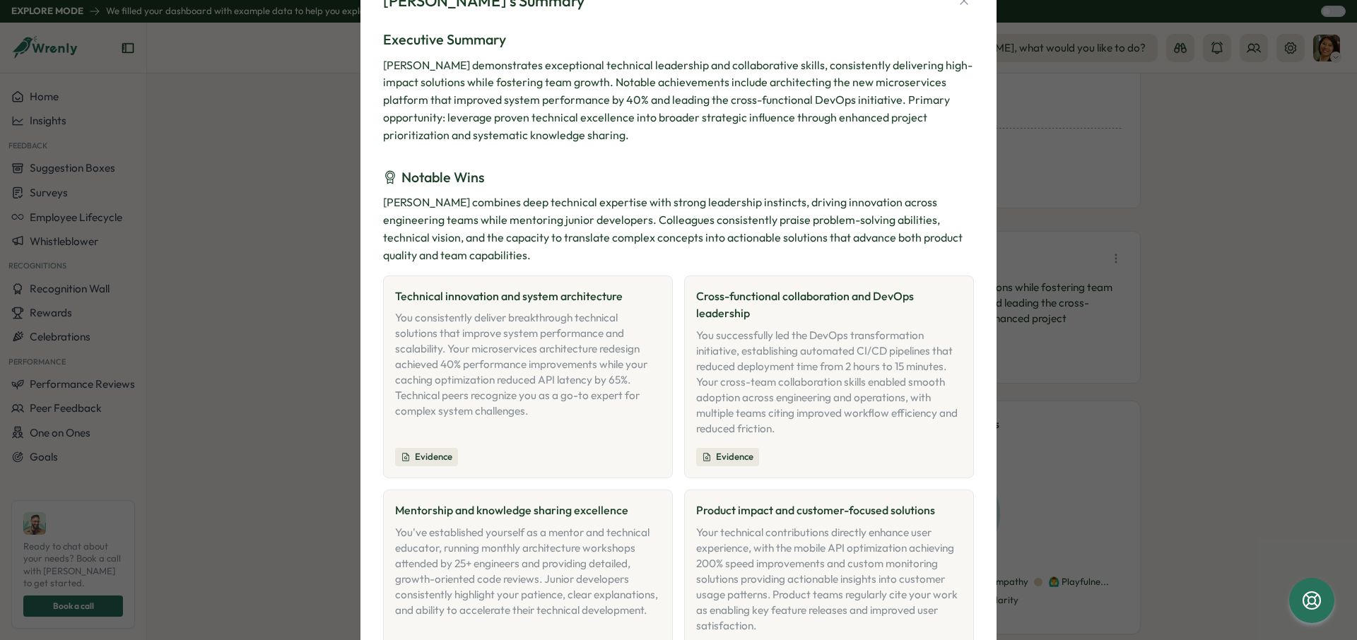
scroll to position [73, 0]
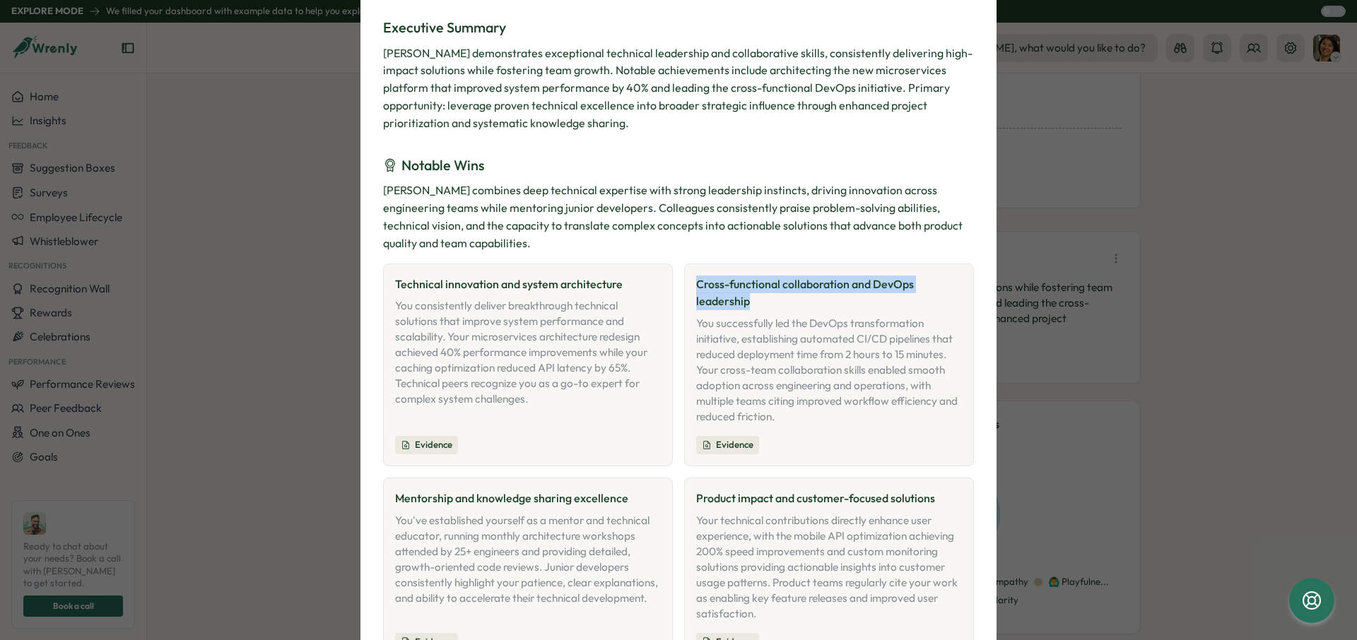
drag, startPoint x: 701, startPoint y: 294, endPoint x: 693, endPoint y: 286, distance: 11.0
click at [696, 286] on div "Cross-functional collaboration and DevOps leadership You successfully led the D…" at bounding box center [829, 351] width 266 height 150
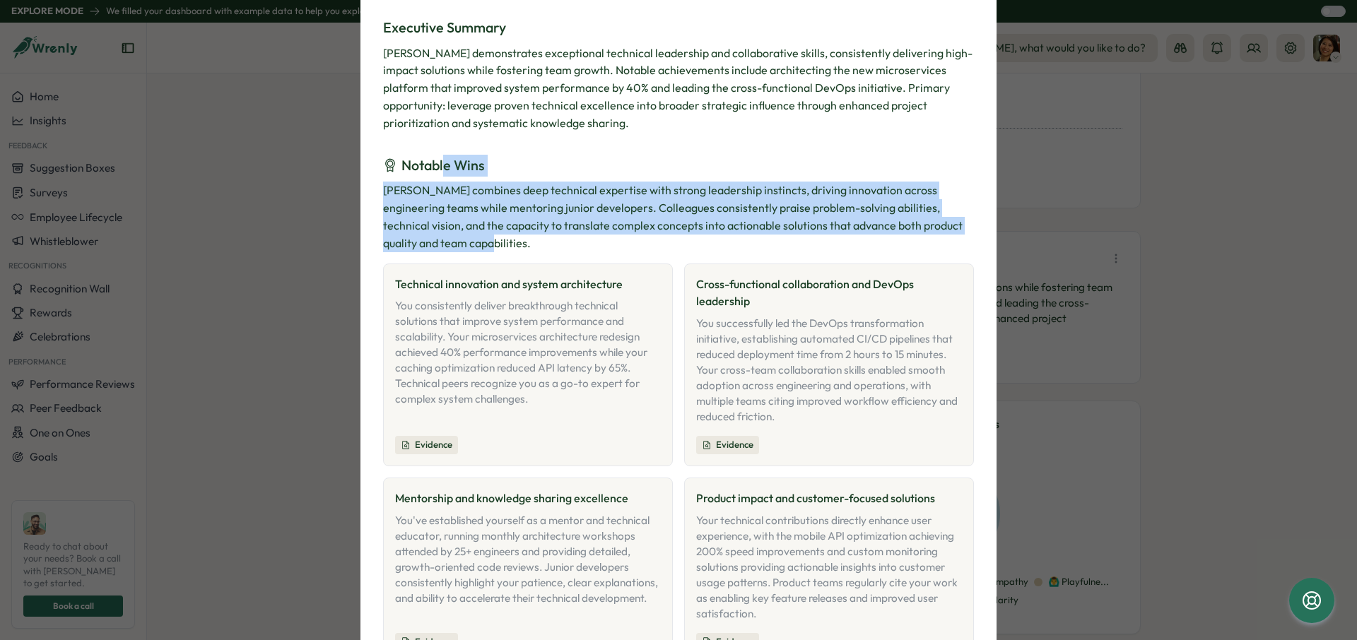
drag, startPoint x: 439, startPoint y: 165, endPoint x: 500, endPoint y: 249, distance: 103.8
click at [500, 249] on div "Notable Wins [PERSON_NAME] combines deep technical expertise with strong leader…" at bounding box center [678, 508] width 591 height 706
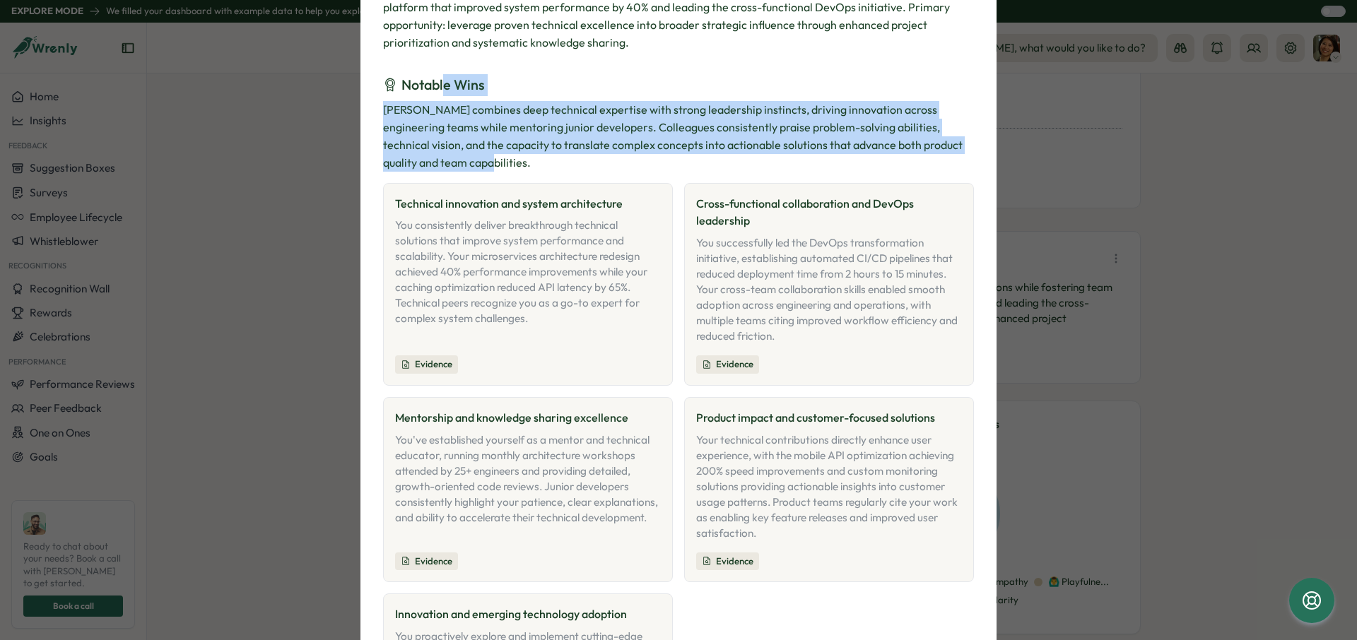
scroll to position [151, 0]
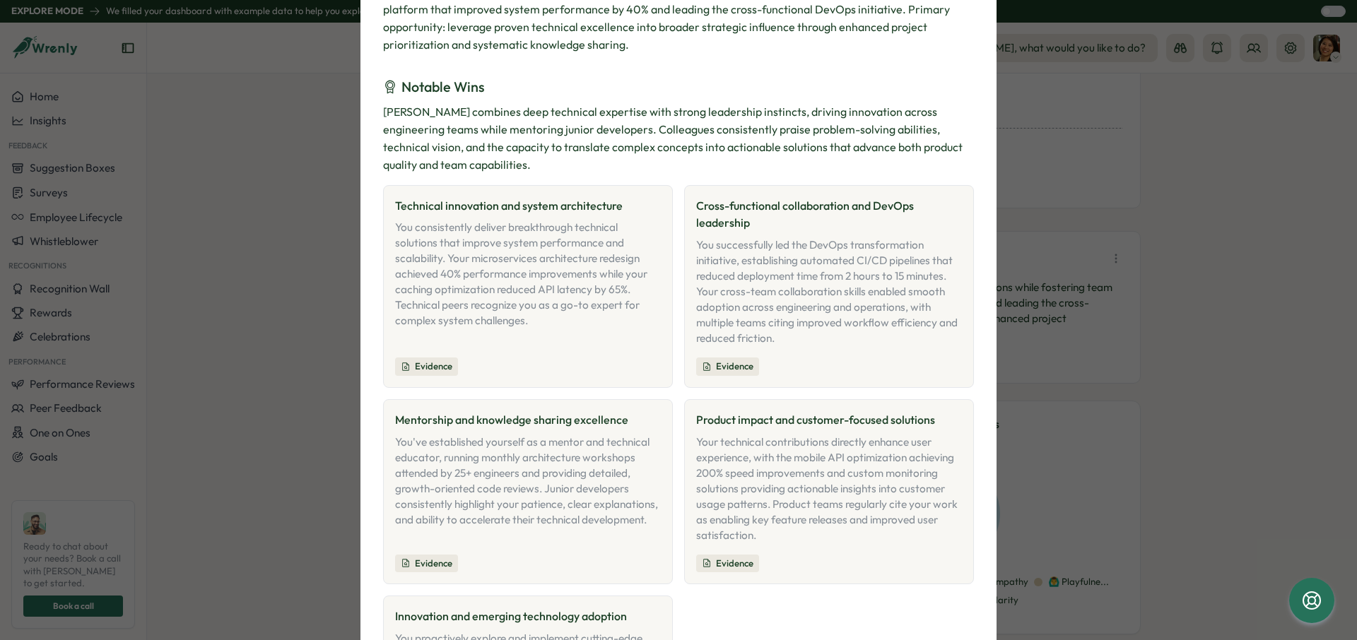
click at [608, 351] on div "Technical innovation and system architecture You consistently deliver breakthro…" at bounding box center [528, 286] width 290 height 203
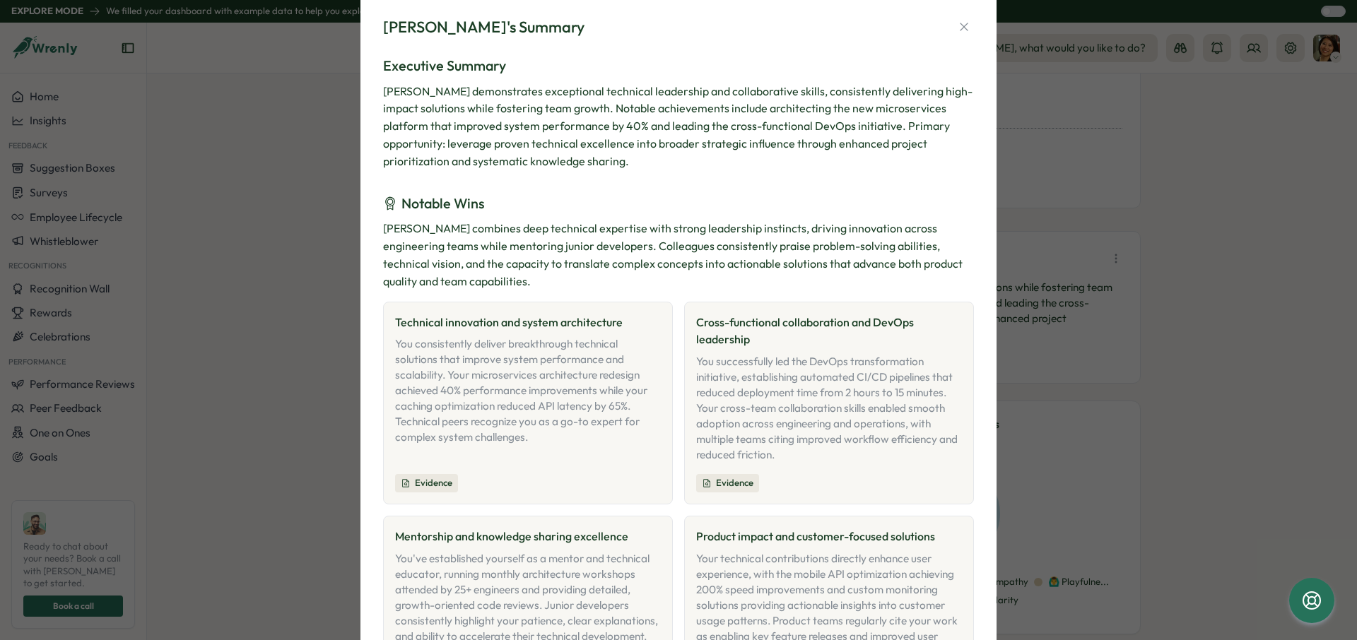
scroll to position [0, 0]
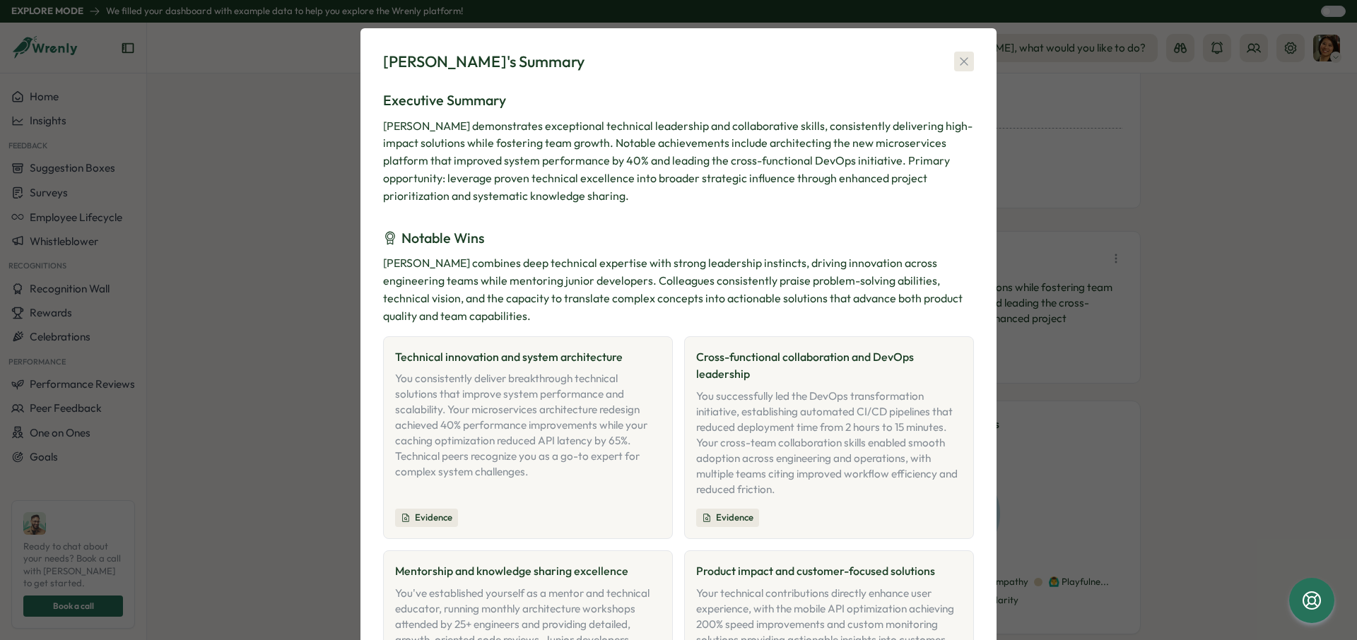
click at [967, 58] on button "button" at bounding box center [964, 62] width 20 height 20
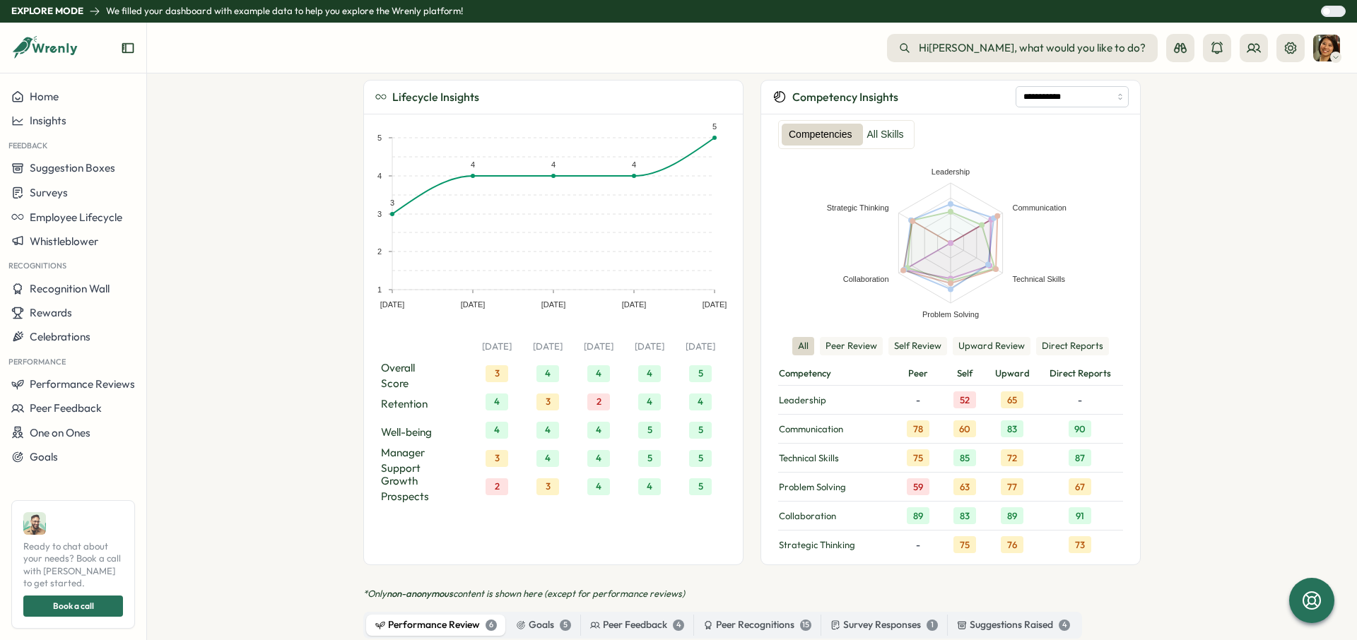
scroll to position [930, 0]
drag, startPoint x: 429, startPoint y: 418, endPoint x: 502, endPoint y: 419, distance: 72.8
click at [354, 419] on section "[PERSON_NAME] employee Employee Information Title Senior Software Engineer Work…" at bounding box center [752, 357] width 1210 height 567
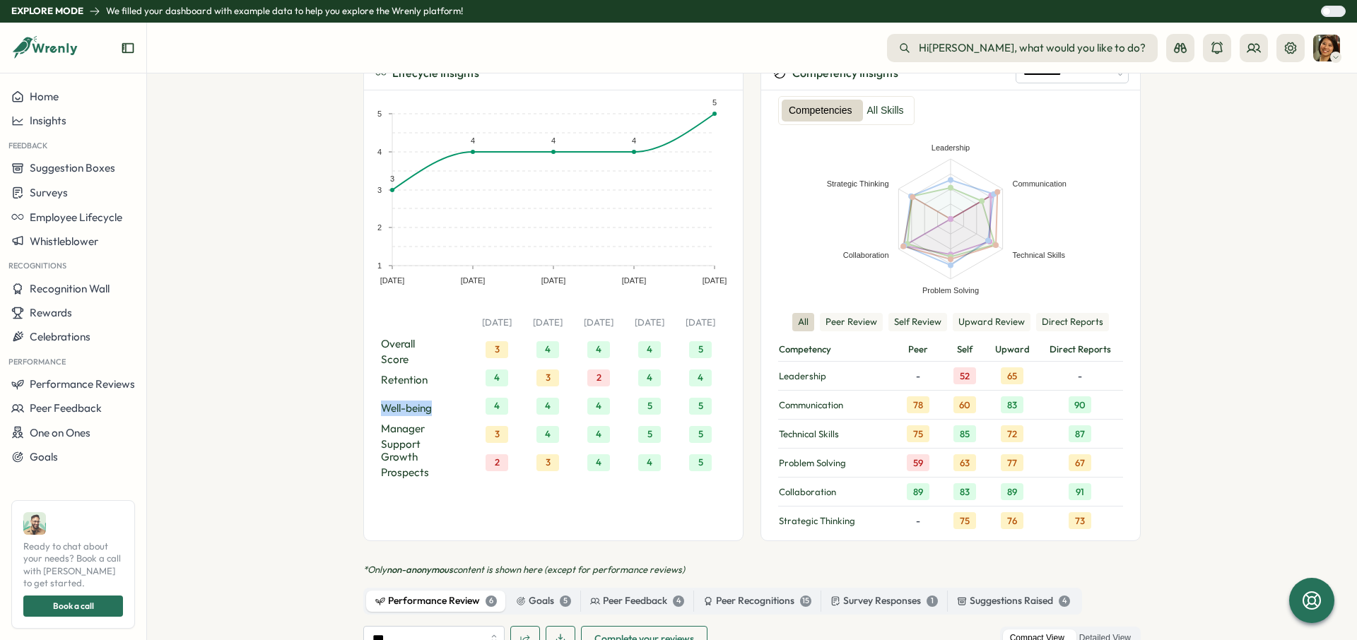
scroll to position [998, 0]
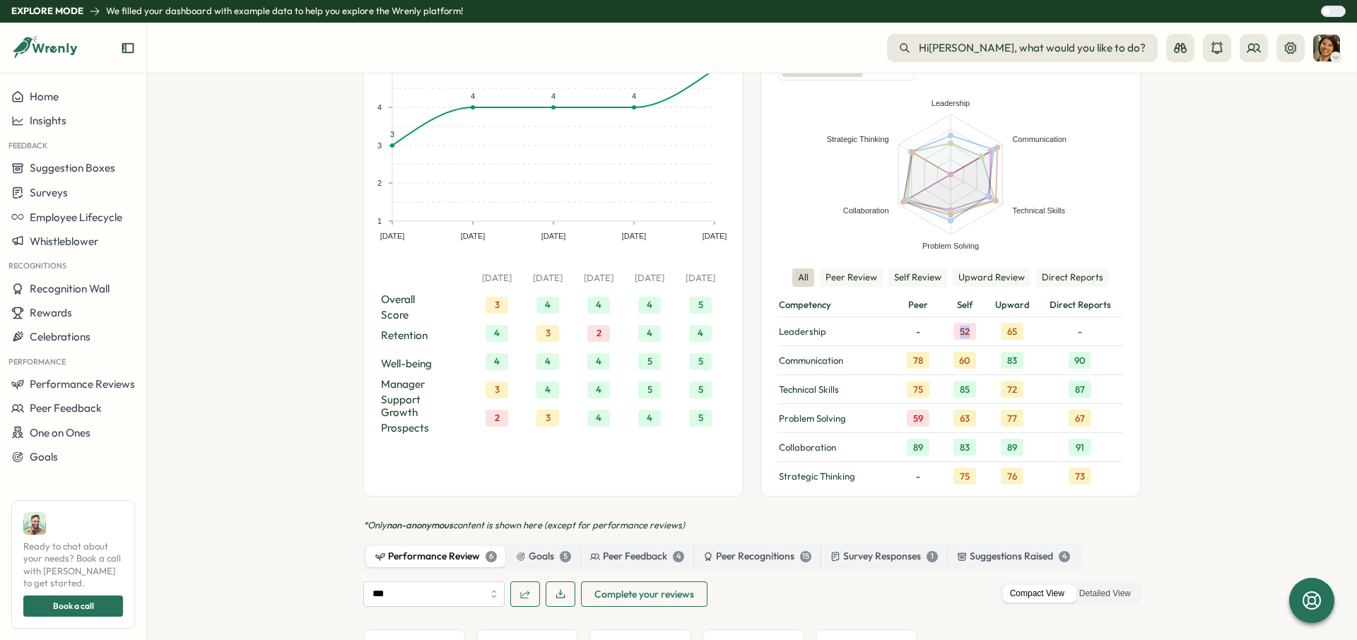
drag, startPoint x: 966, startPoint y: 317, endPoint x: 957, endPoint y: 317, distance: 9.2
click at [956, 323] on div "52" at bounding box center [965, 331] width 23 height 17
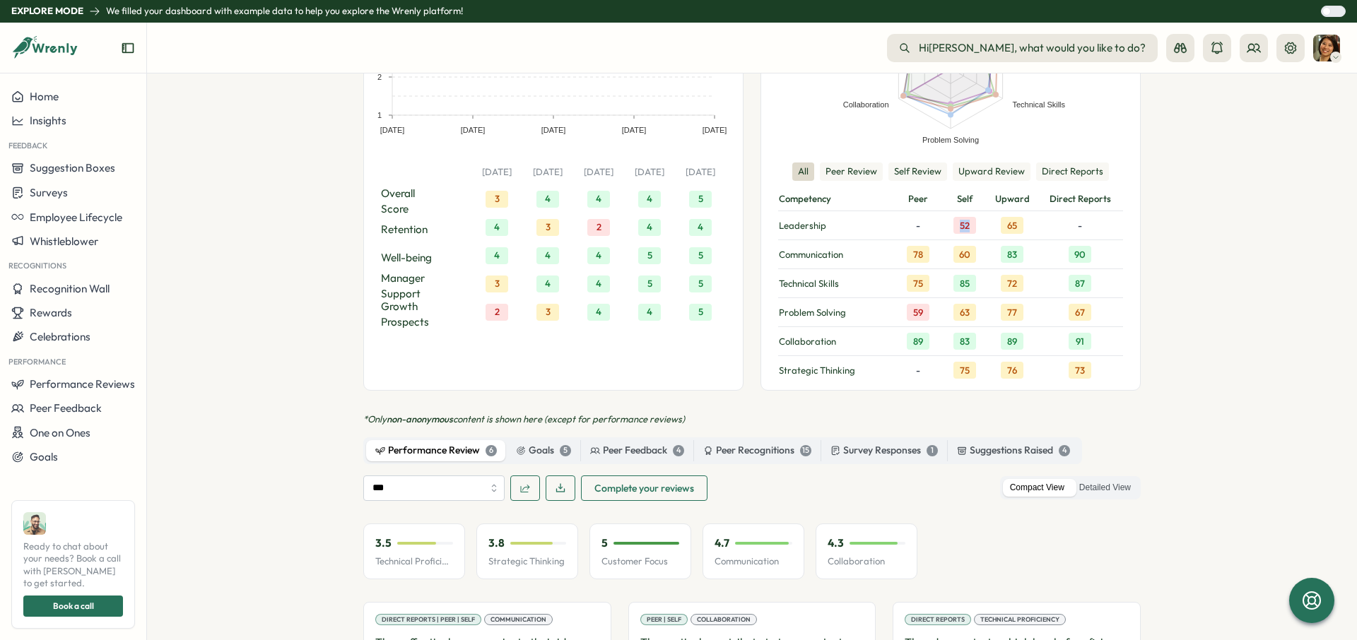
scroll to position [1104, 0]
drag, startPoint x: 537, startPoint y: 181, endPoint x: 549, endPoint y: 184, distance: 12.3
click at [549, 191] on div "4" at bounding box center [548, 199] width 23 height 17
drag, startPoint x: 545, startPoint y: 185, endPoint x: 560, endPoint y: 185, distance: 14.8
click at [560, 189] on div "4" at bounding box center [547, 199] width 51 height 20
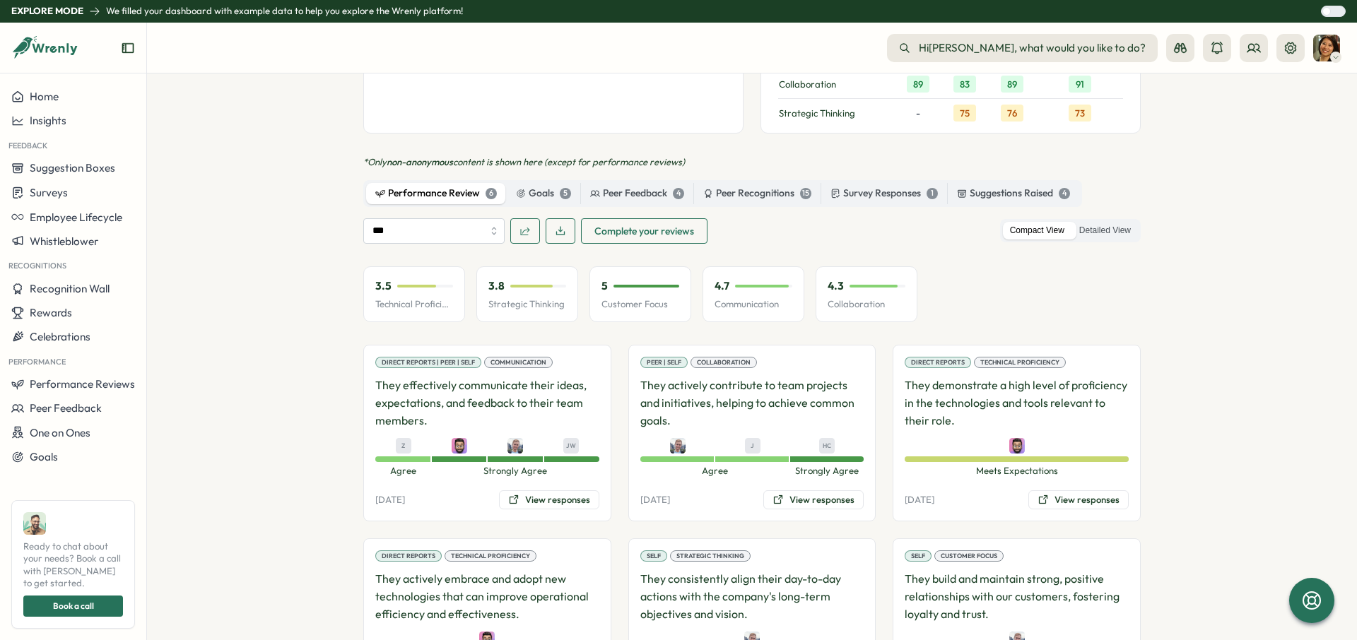
scroll to position [1370, 0]
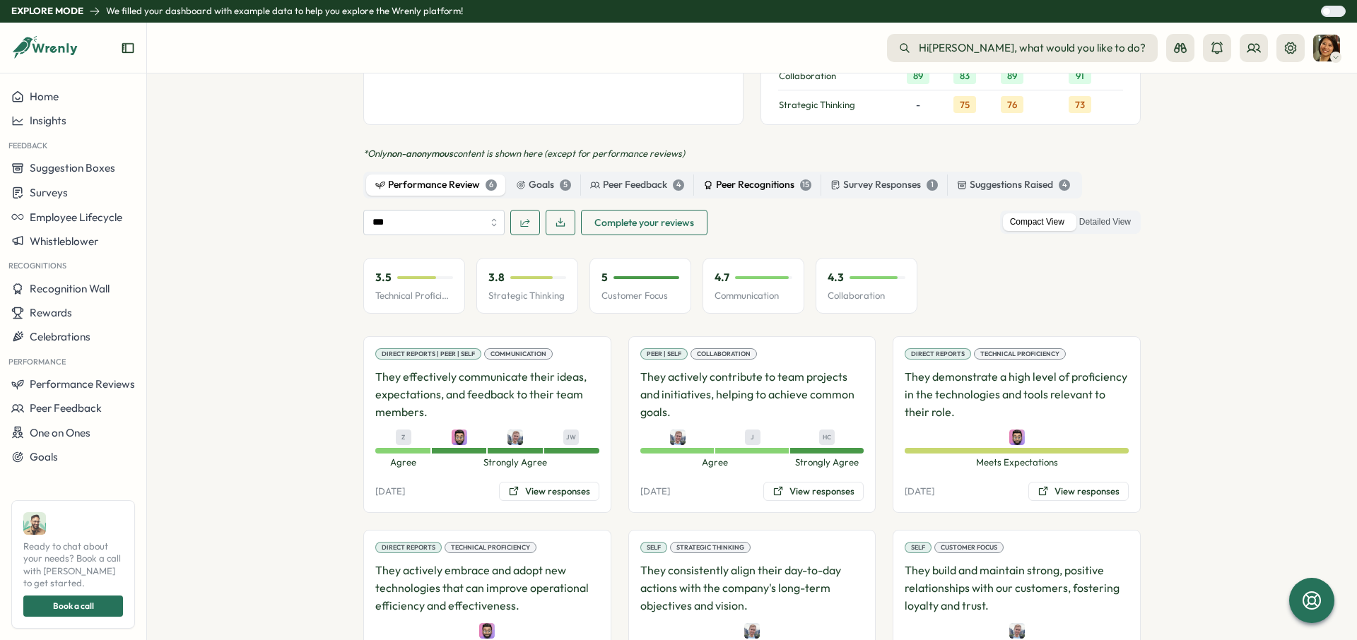
click at [735, 177] on div "Peer Recognitions 15" at bounding box center [757, 185] width 108 height 16
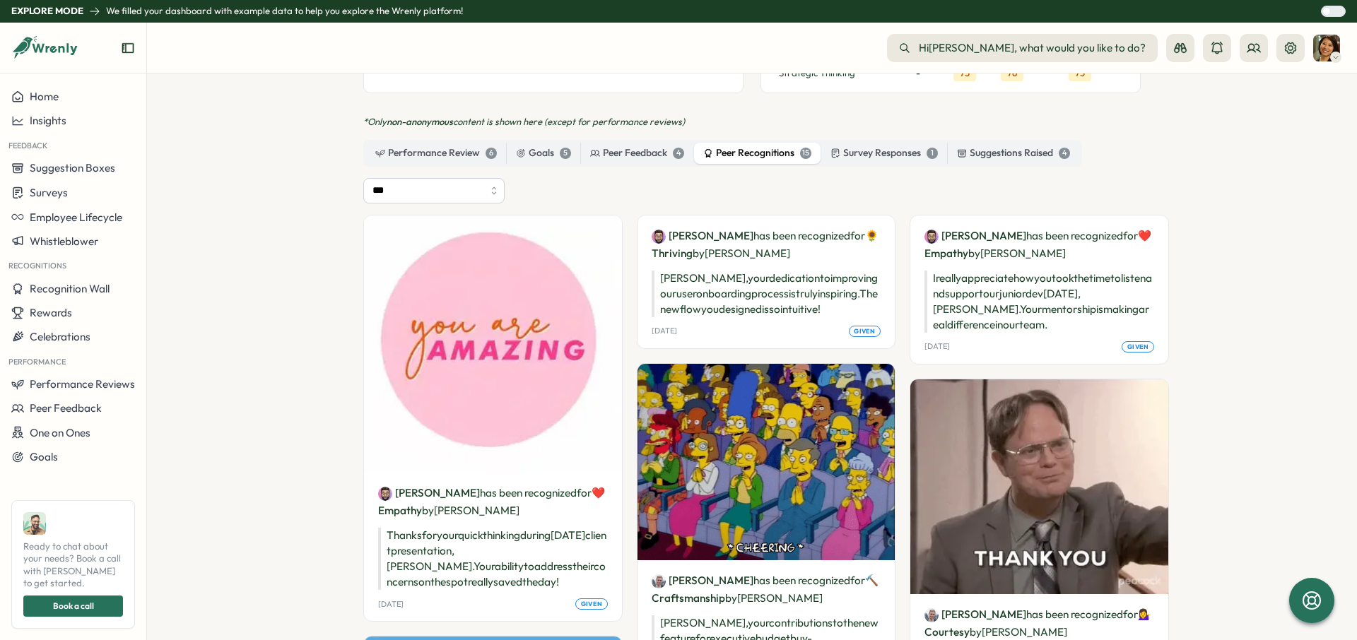
scroll to position [1407, 0]
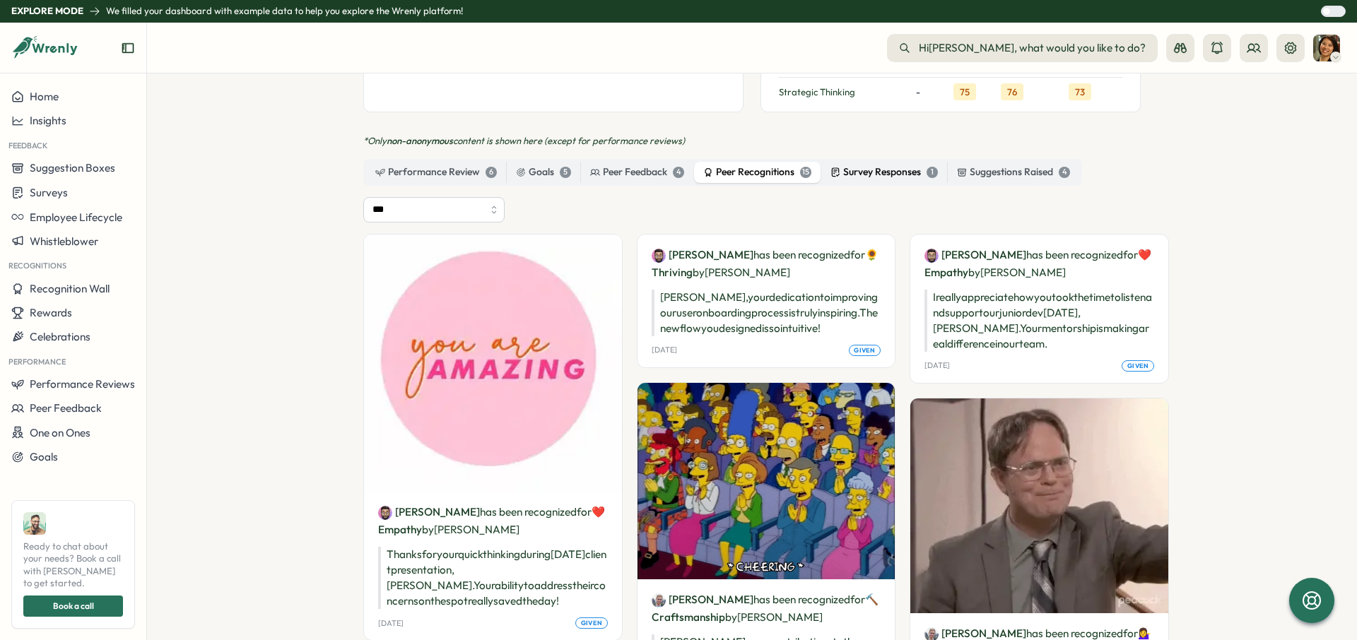
click at [896, 165] on div "Survey Responses 1" at bounding box center [884, 173] width 107 height 16
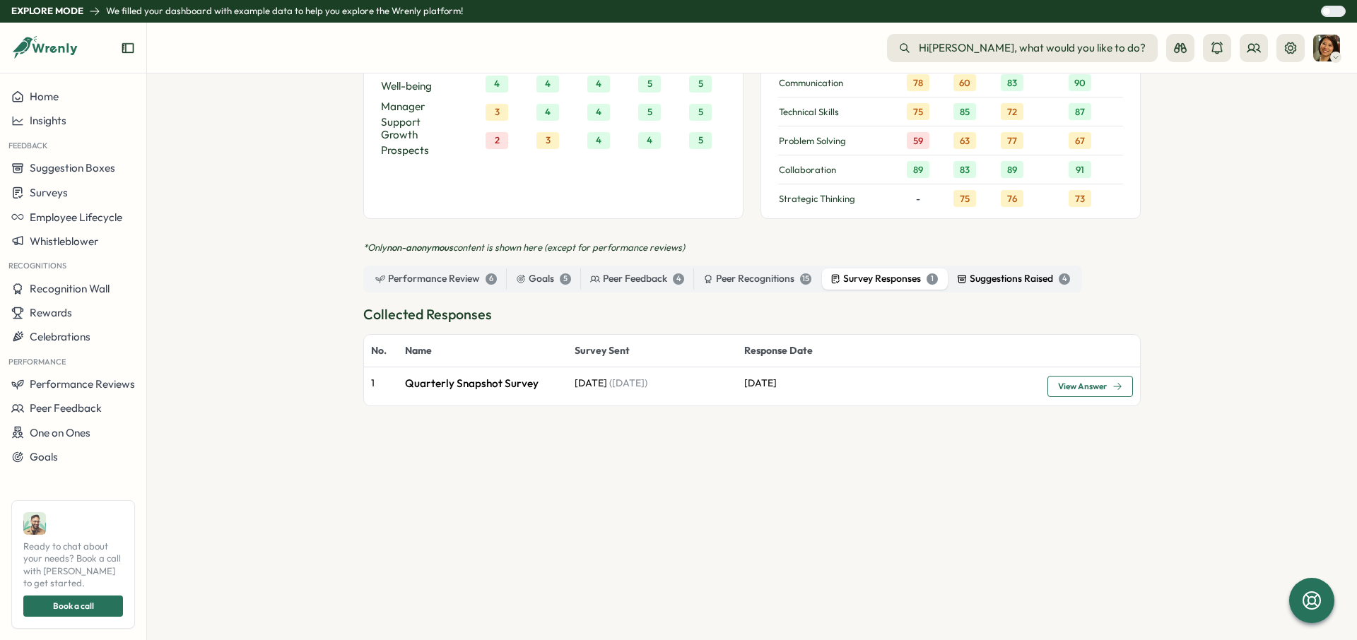
click at [998, 271] on div "Suggestions Raised 4" at bounding box center [1013, 279] width 113 height 16
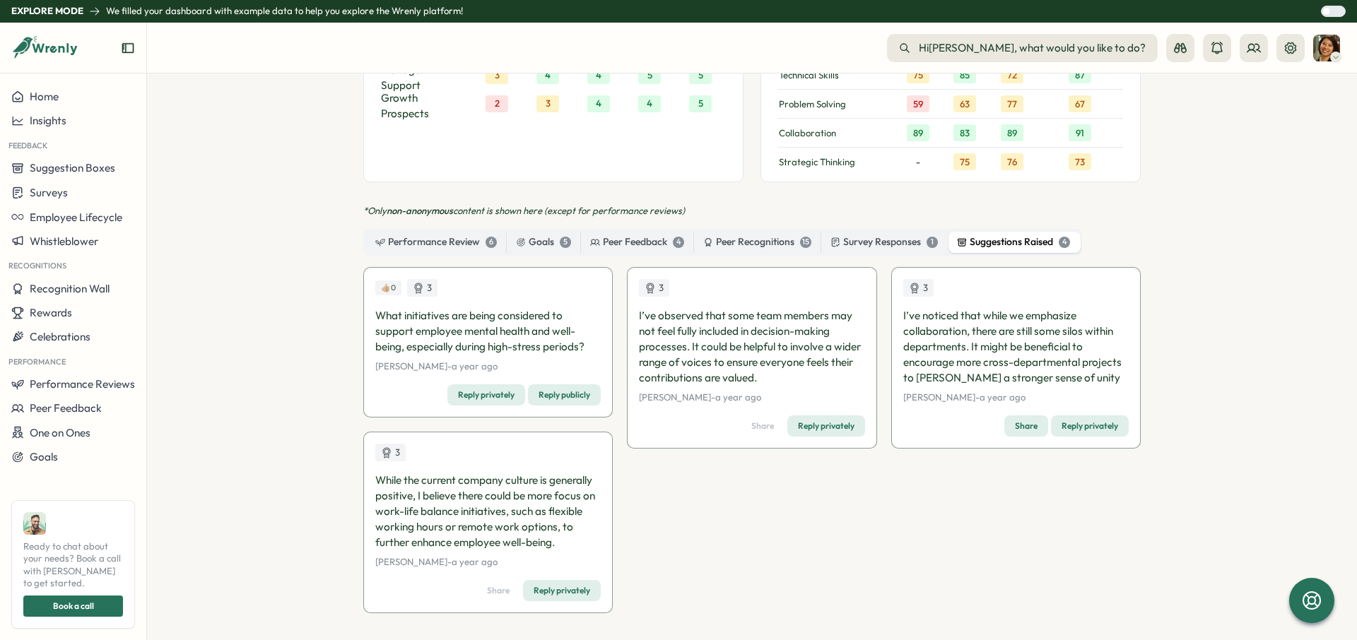
scroll to position [1314, 0]
click at [720, 233] on div "Peer Recognitions 15" at bounding box center [757, 241] width 108 height 16
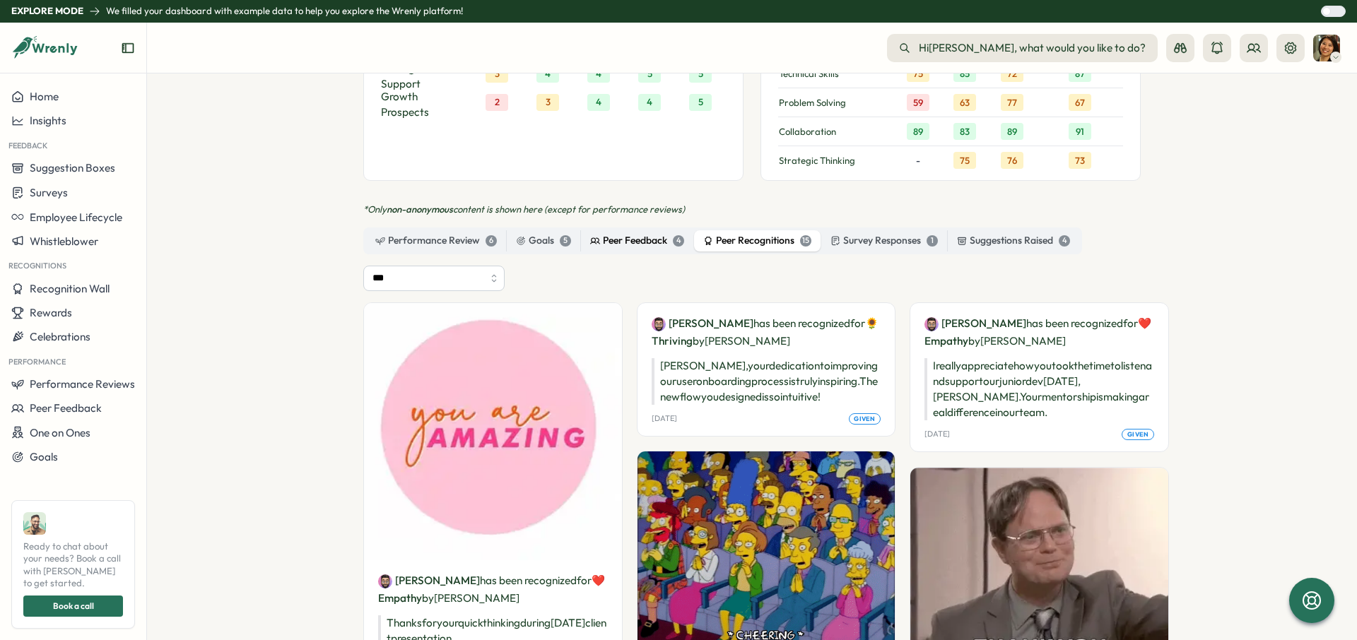
click at [636, 233] on div "Peer Feedback 4" at bounding box center [637, 241] width 94 height 16
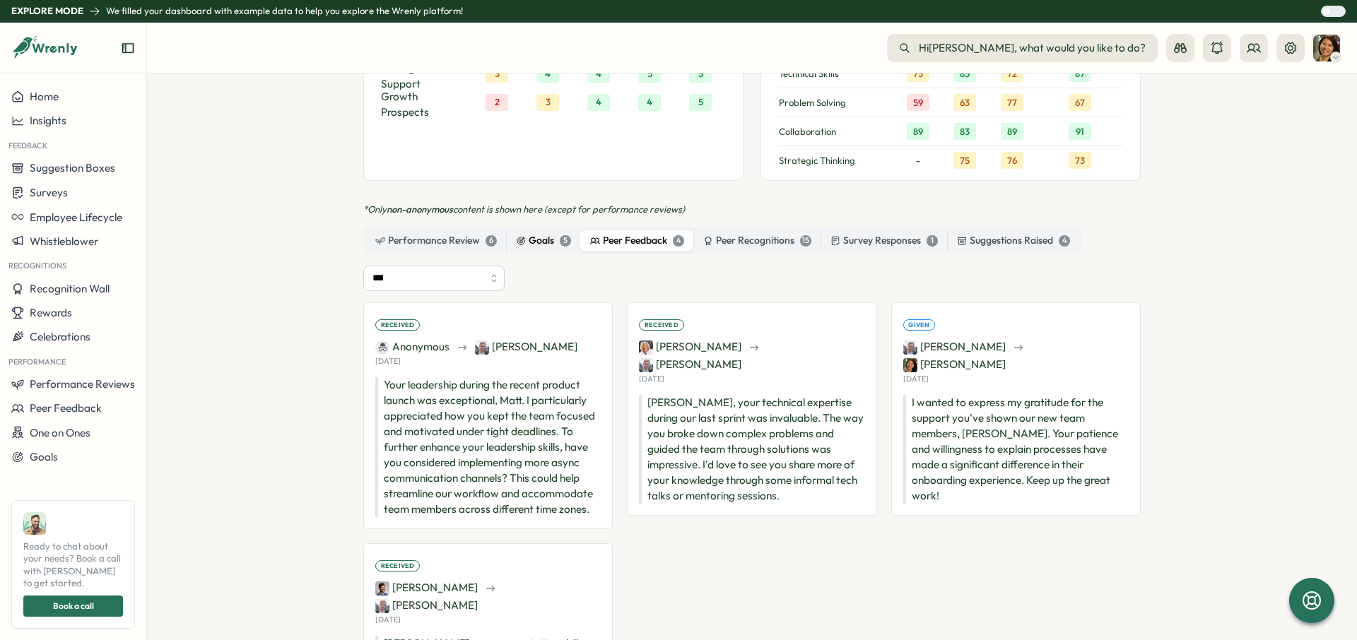
click at [551, 233] on div "Goals 5" at bounding box center [543, 241] width 55 height 16
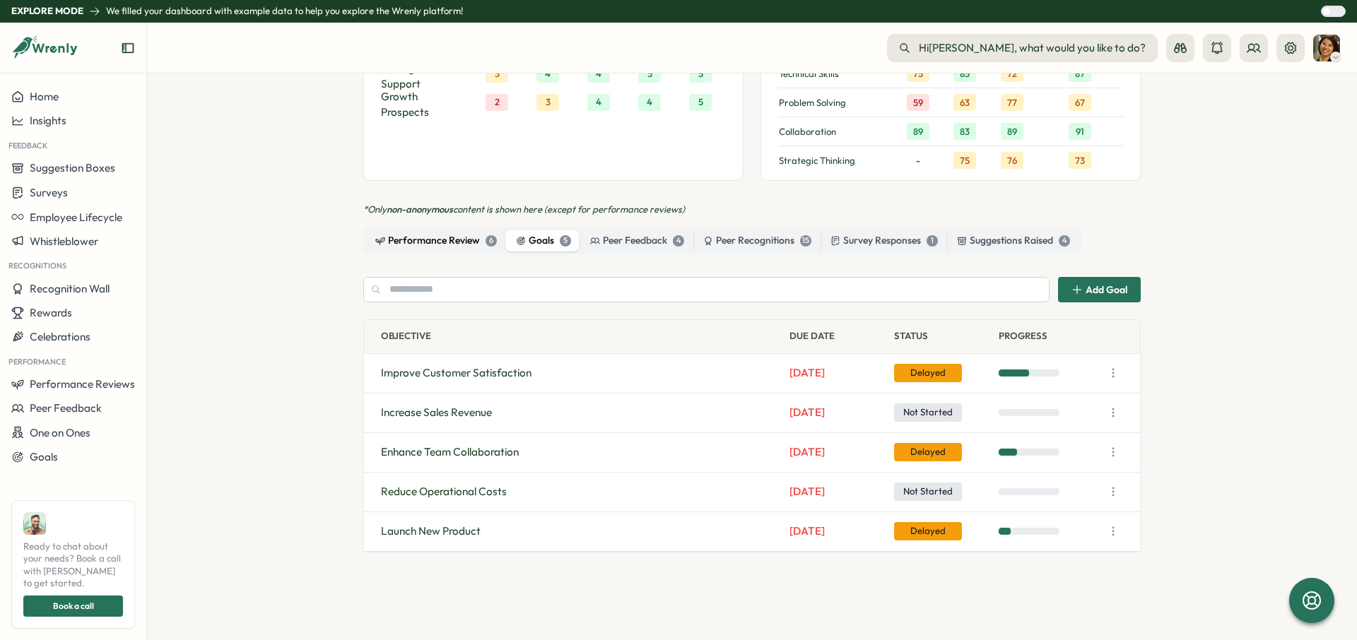
click at [440, 233] on div "Performance Review 6" at bounding box center [436, 241] width 122 height 16
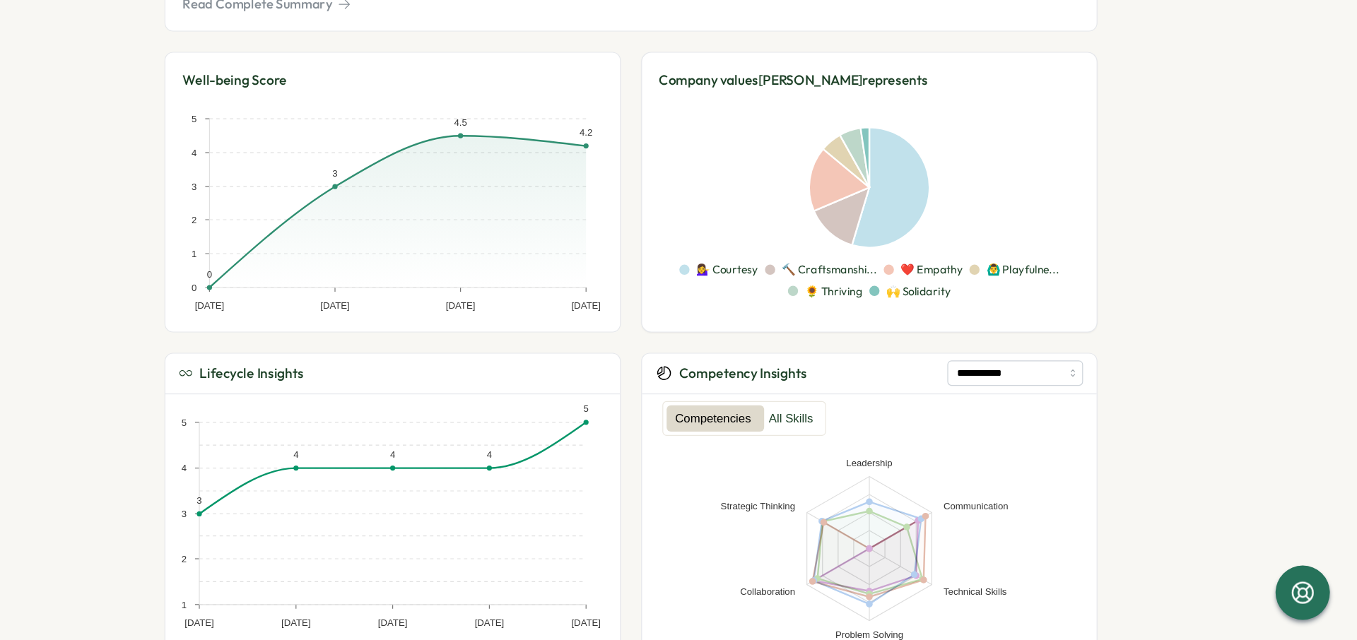
scroll to position [0, 0]
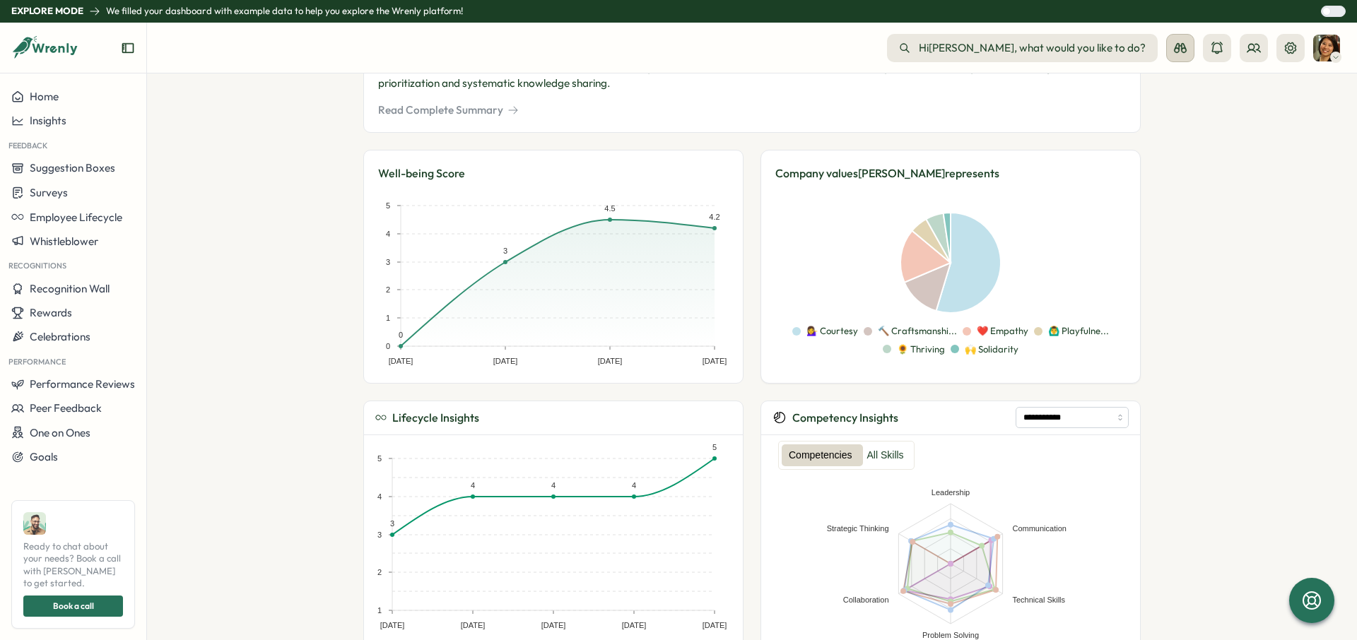
drag, startPoint x: 1188, startPoint y: 64, endPoint x: 1184, endPoint y: 54, distance: 11.2
click at [1187, 64] on header "Hi [PERSON_NAME] , what would you like to do? What would you like to do?" at bounding box center [752, 48] width 1210 height 51
click at [1184, 54] on icon at bounding box center [1181, 48] width 14 height 14
click at [1187, 131] on button "Manager View" at bounding box center [1180, 122] width 113 height 27
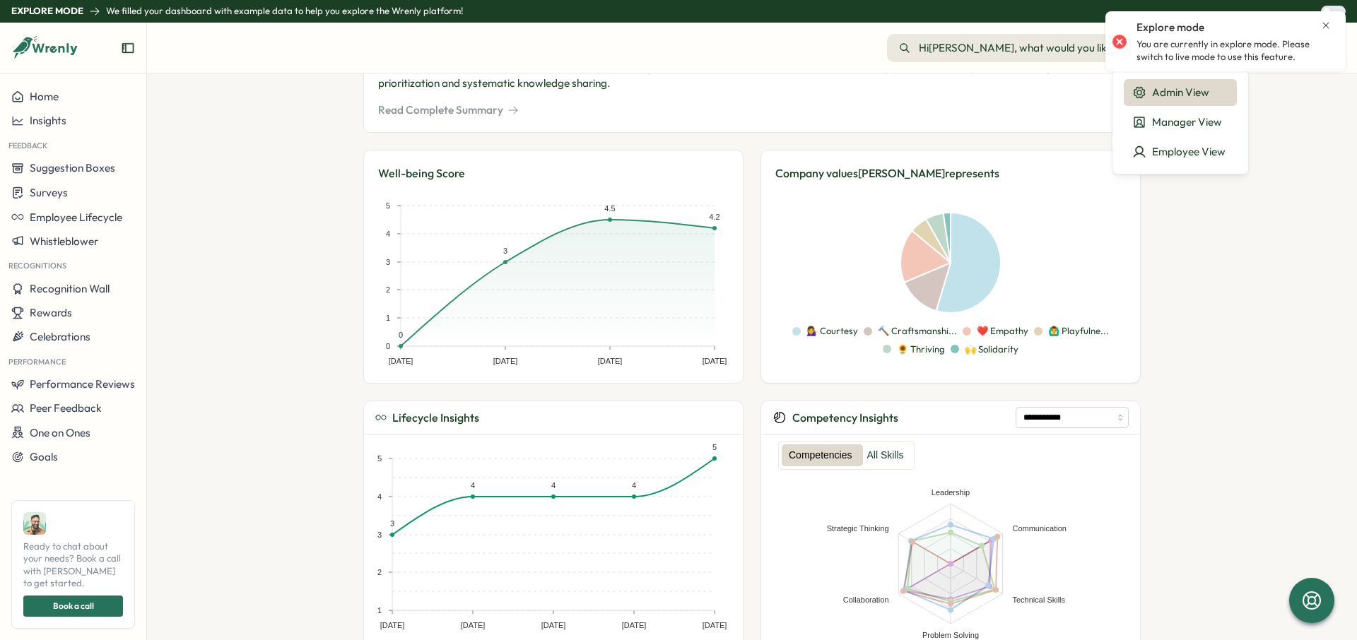
click at [1319, 27] on div "Explore mode" at bounding box center [1234, 28] width 195 height 16
click at [1327, 24] on icon "Close notification" at bounding box center [1326, 25] width 6 height 6
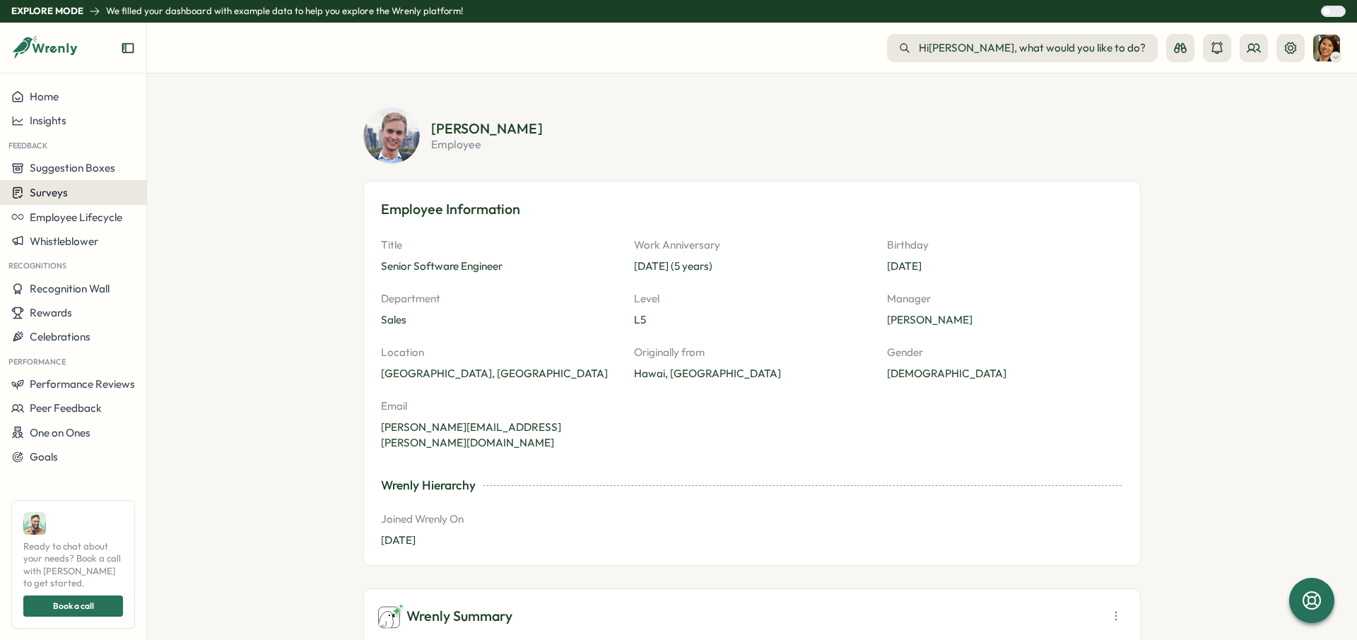
click at [62, 195] on span "Surveys" at bounding box center [49, 192] width 38 height 13
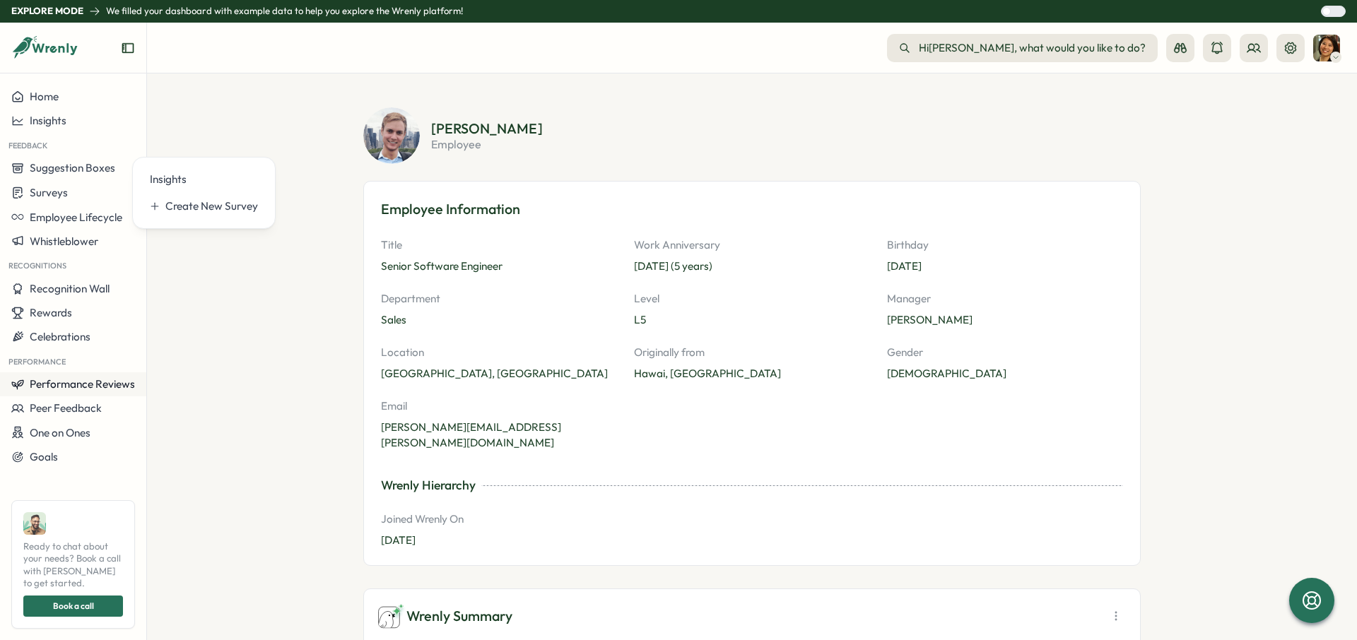
click at [73, 380] on span "Performance Reviews" at bounding box center [82, 384] width 105 height 13
click at [76, 408] on span "Peer Feedback" at bounding box center [66, 408] width 72 height 13
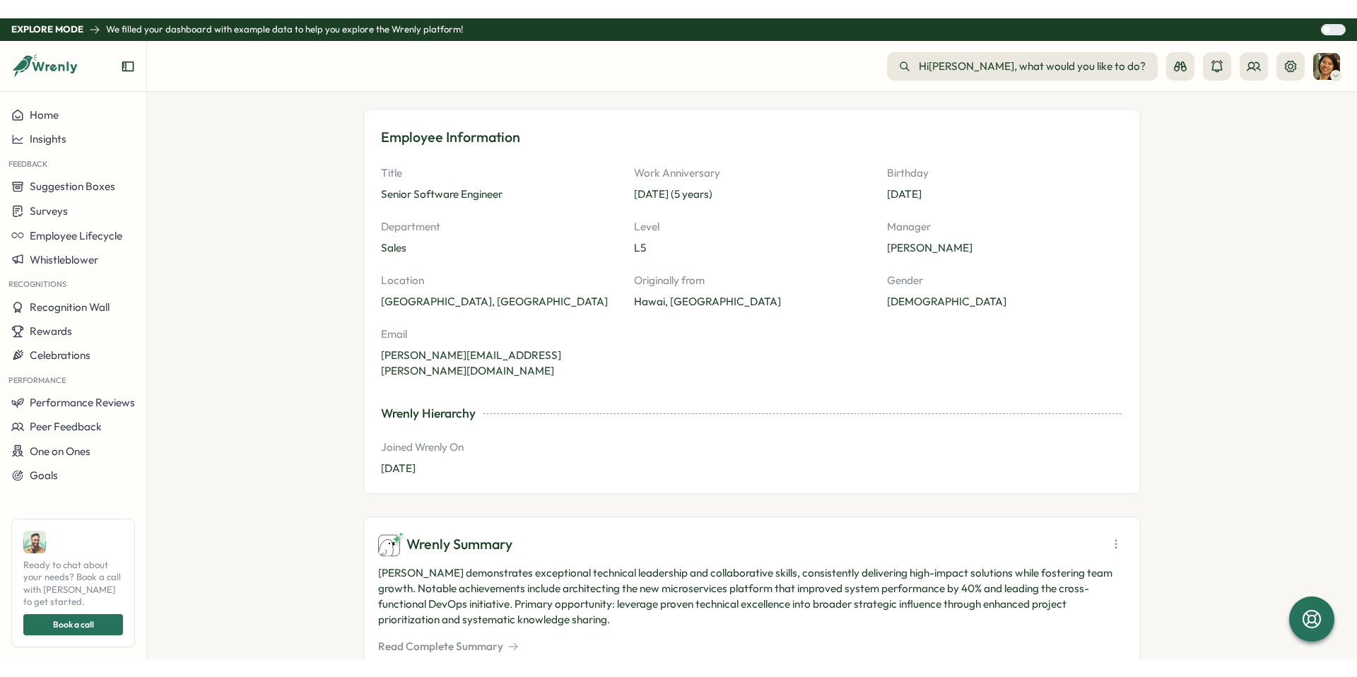
scroll to position [69, 0]
